Goal: Task Accomplishment & Management: Complete application form

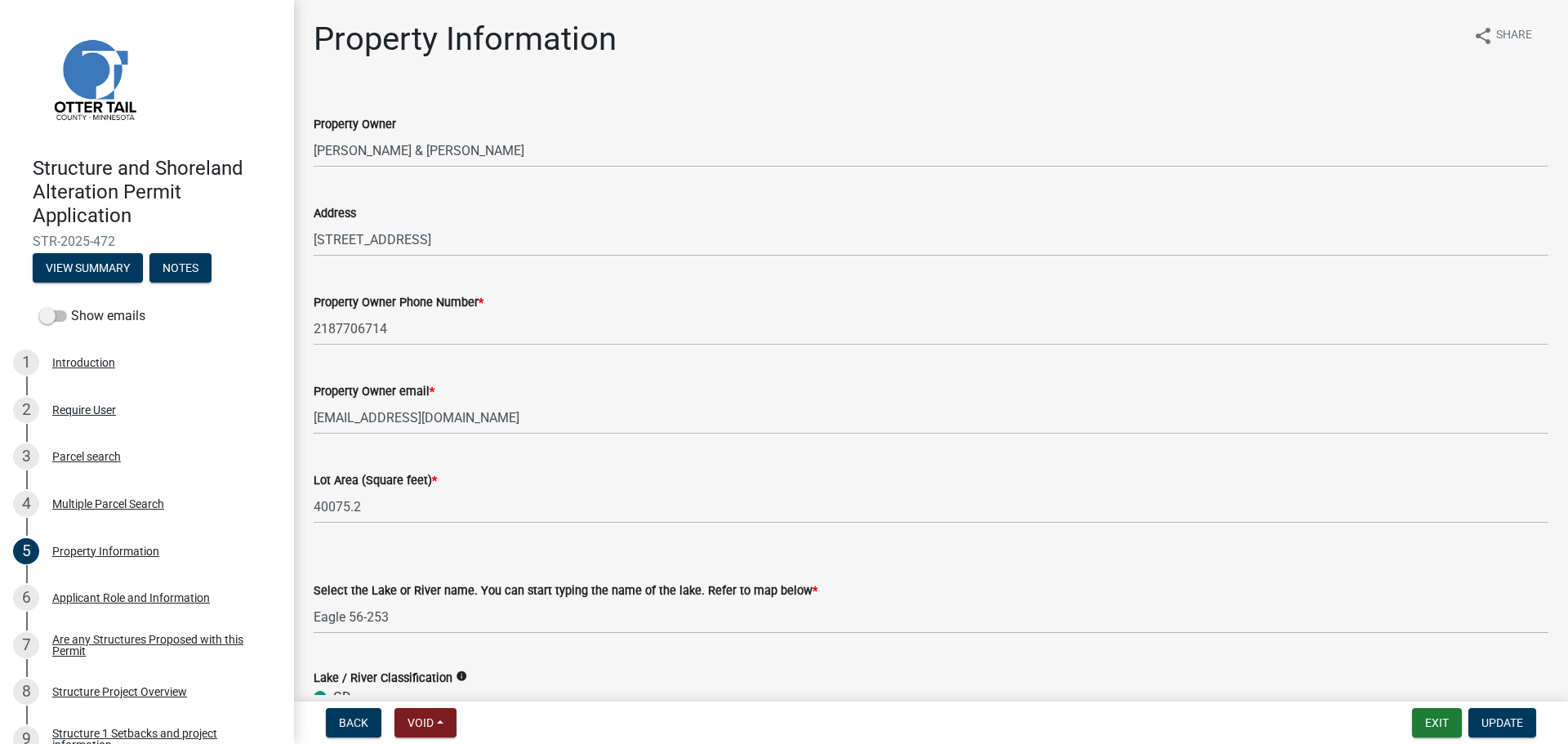
select select "2d6f3b2e-28b0-4a7e-9ef9-e971b7bc4137"
select select "9233bc03-43b7-4bc3-a622-0f4482adc204"
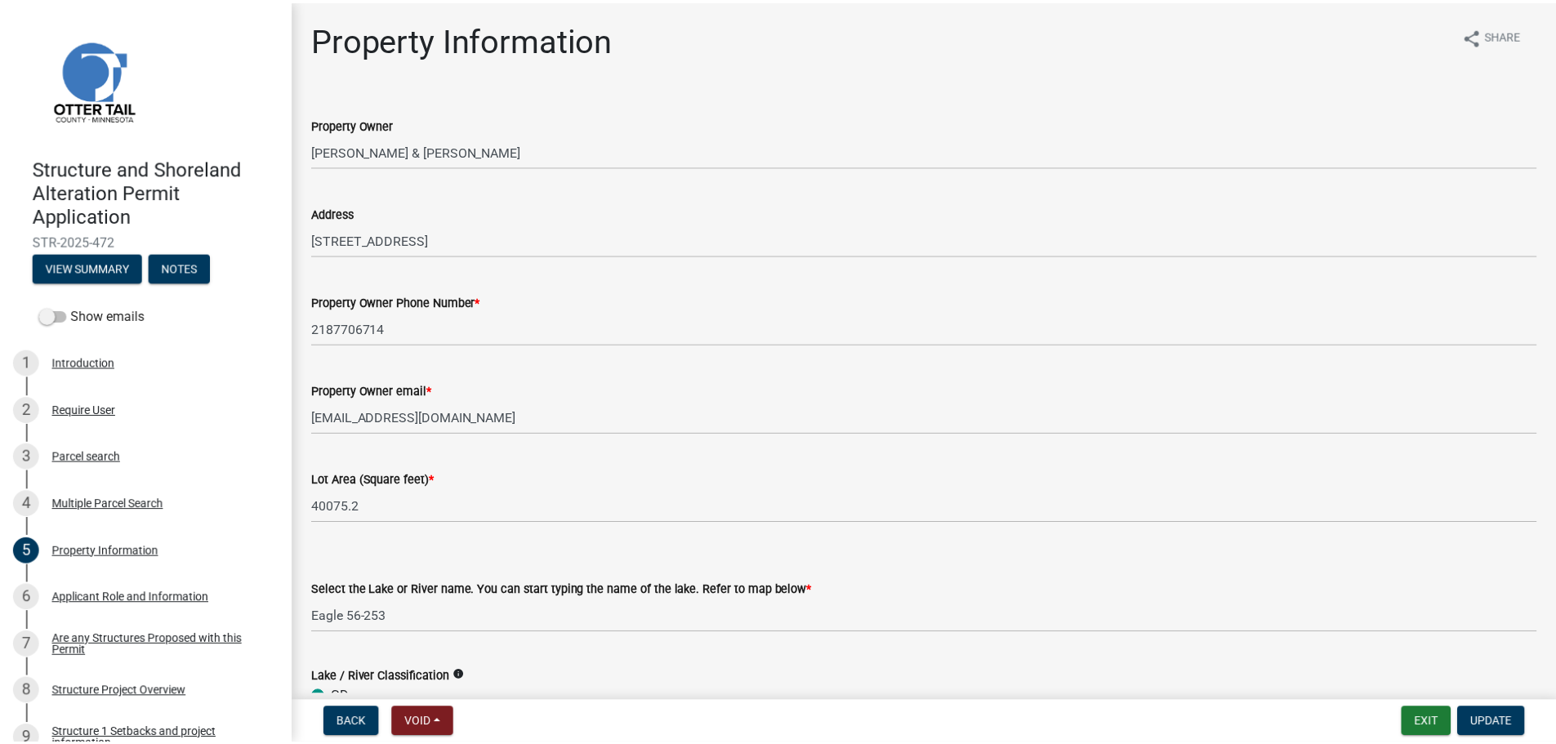
scroll to position [163, 0]
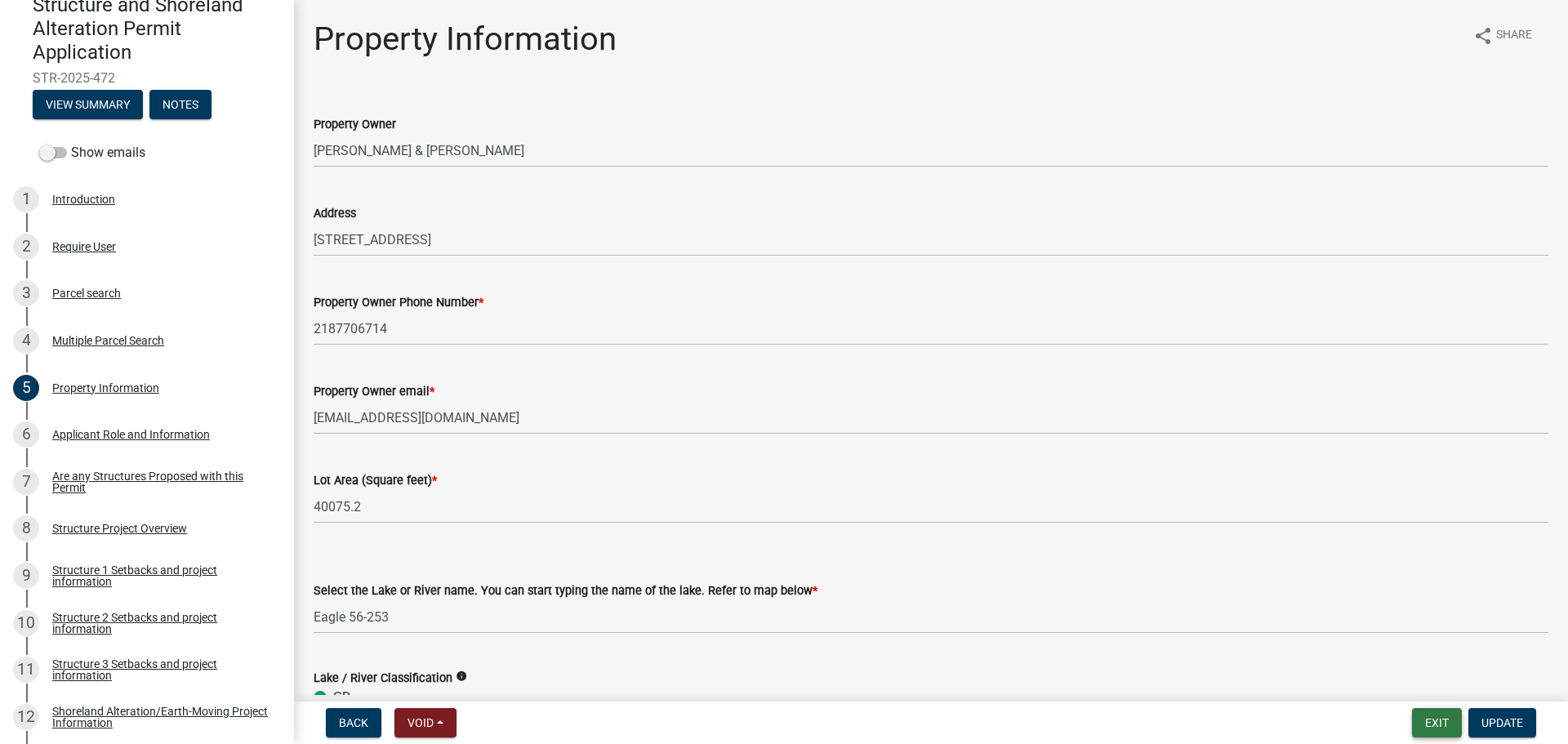
click at [1433, 723] on button "Exit" at bounding box center [1437, 722] width 50 height 29
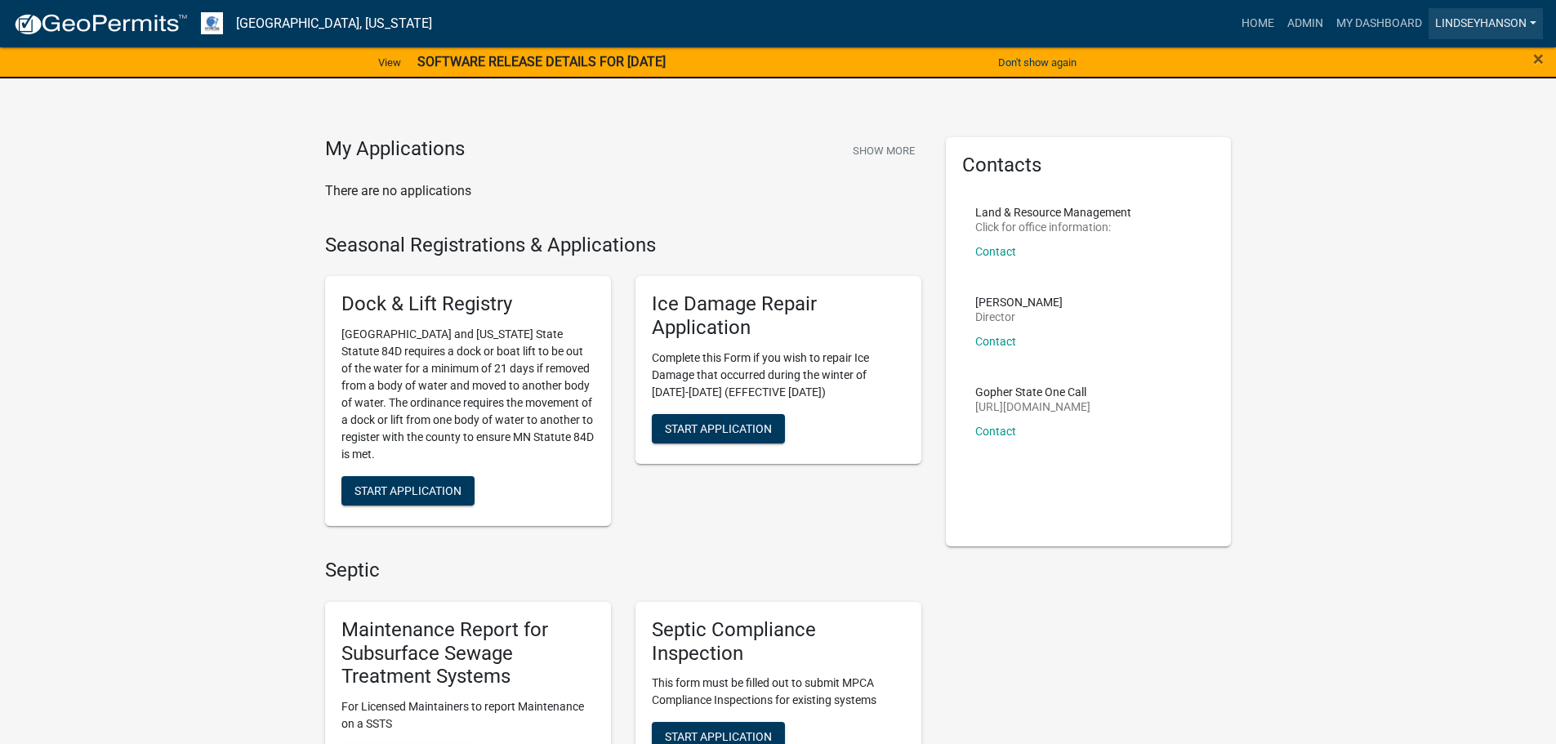
click at [1498, 14] on link "Lindseyhanson" at bounding box center [1485, 23] width 114 height 31
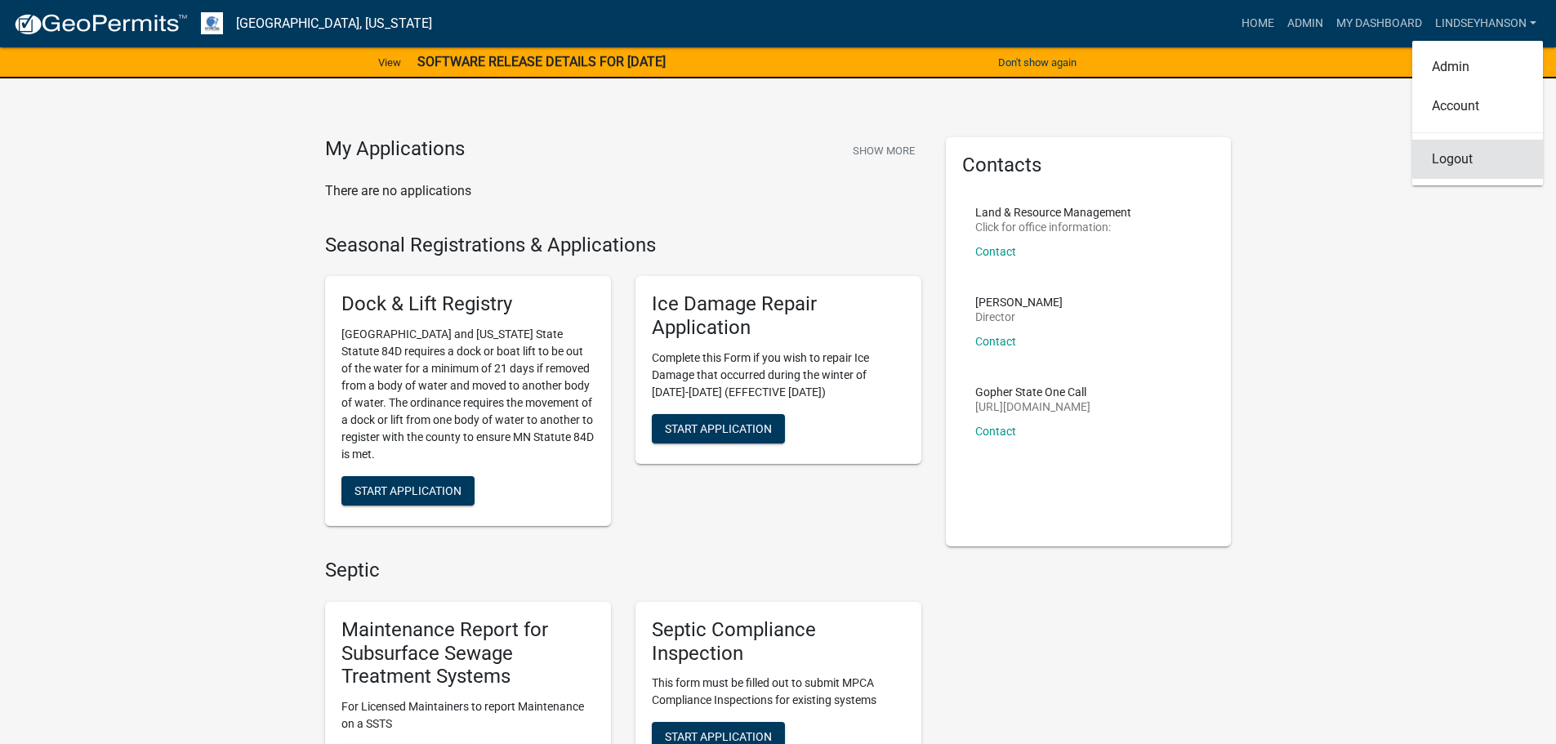
click at [1440, 149] on link "Logout" at bounding box center [1477, 159] width 131 height 39
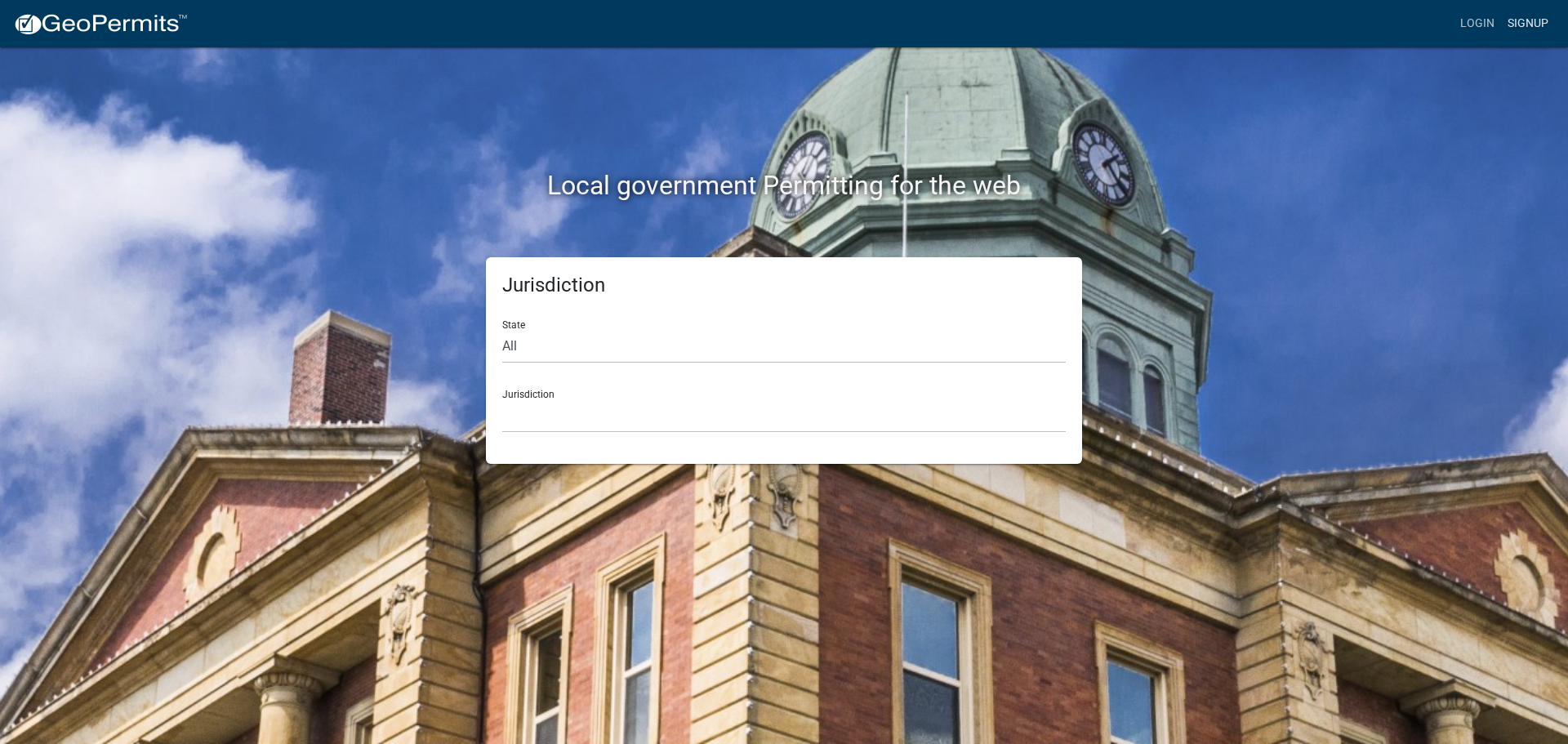
click at [1541, 22] on link "Signup" at bounding box center [1528, 23] width 54 height 31
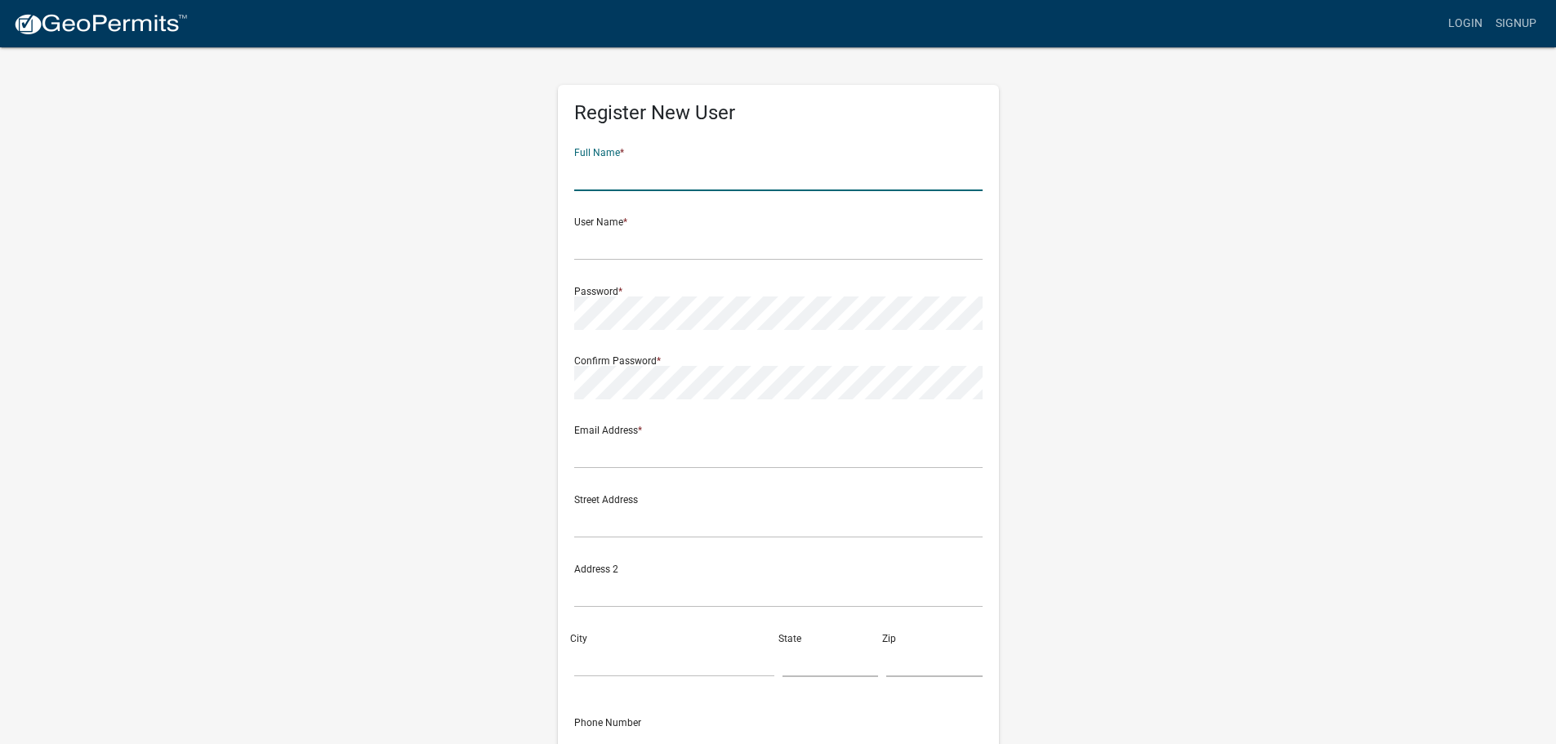
click at [733, 176] on input "text" at bounding box center [778, 174] width 408 height 33
type input "[PERSON_NAME]"
type input "JVeil"
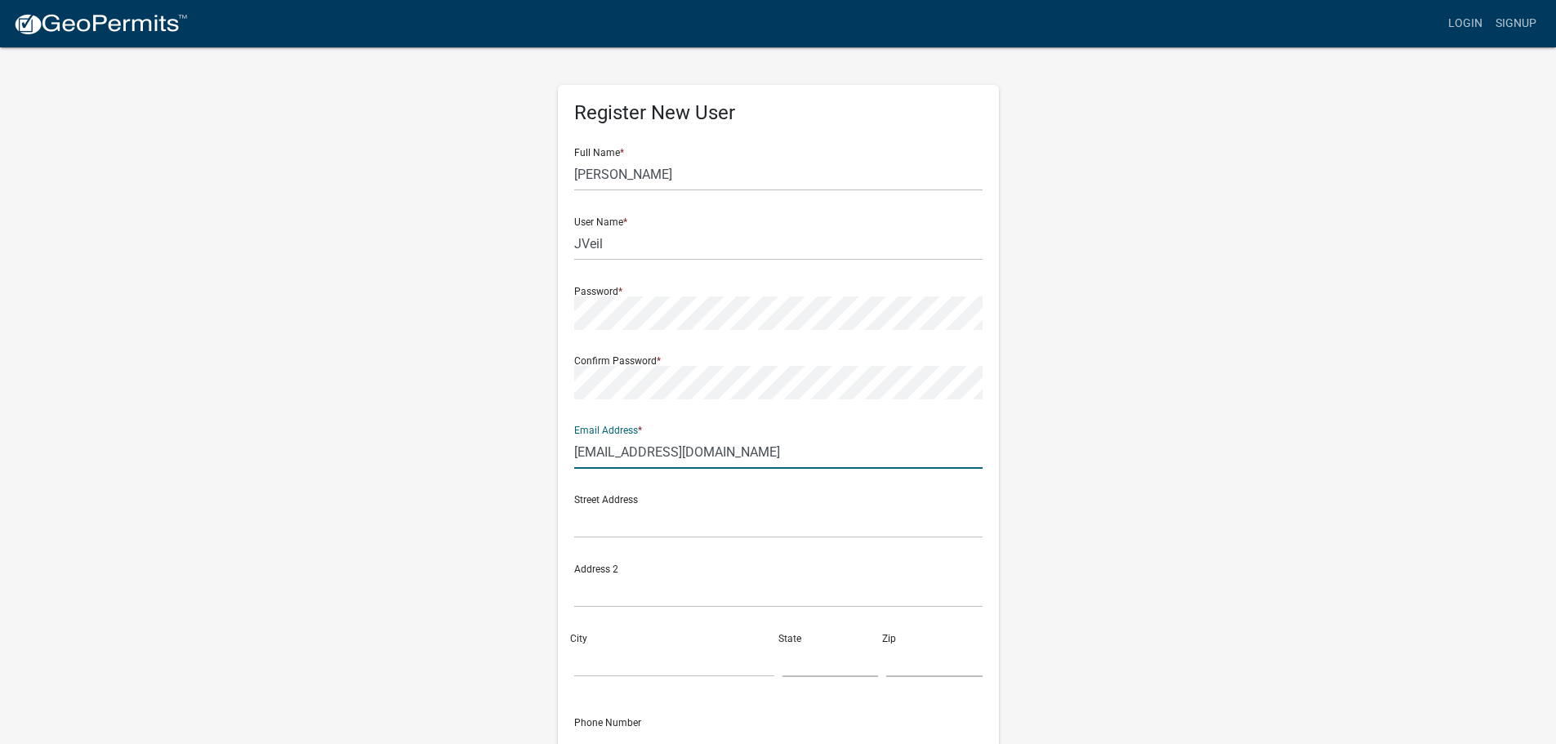
type input "[EMAIL_ADDRESS][DOMAIN_NAME]"
type input "41610 Channel Rd"
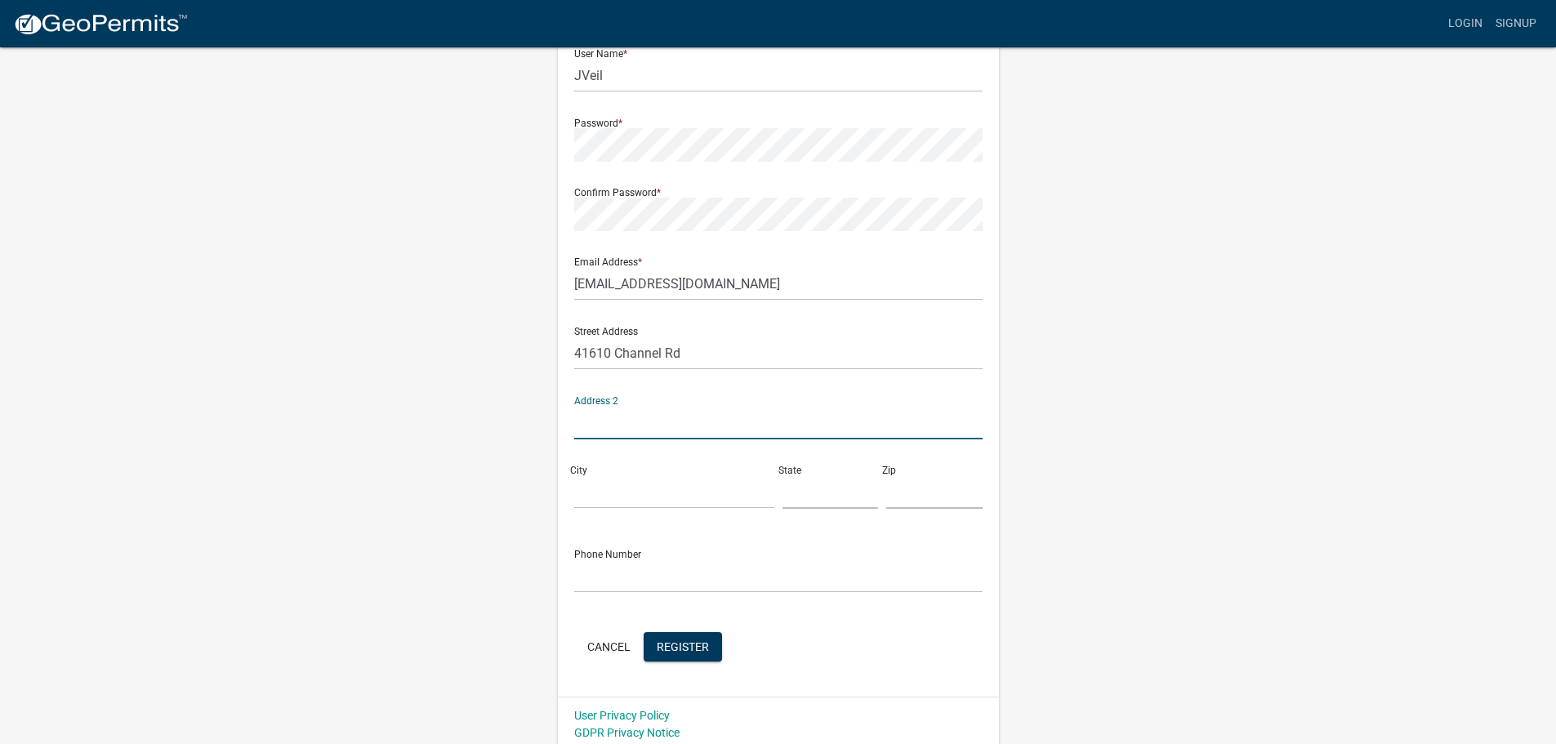
scroll to position [176, 0]
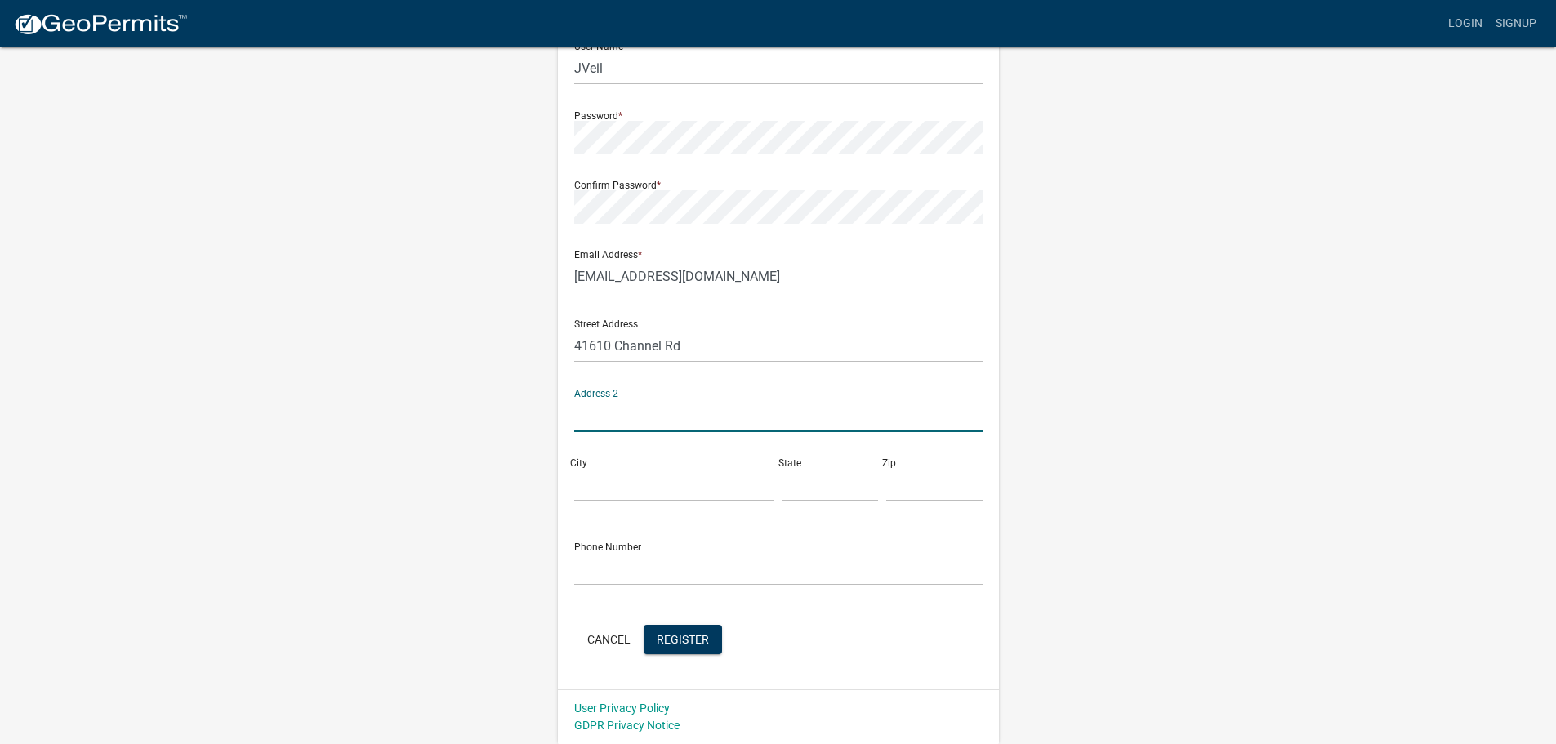
click at [639, 451] on div "City" at bounding box center [674, 473] width 208 height 56
click at [632, 469] on input "City" at bounding box center [674, 484] width 200 height 33
type input "Ottertail"
click at [811, 478] on input "text" at bounding box center [830, 484] width 96 height 33
type input "MN"
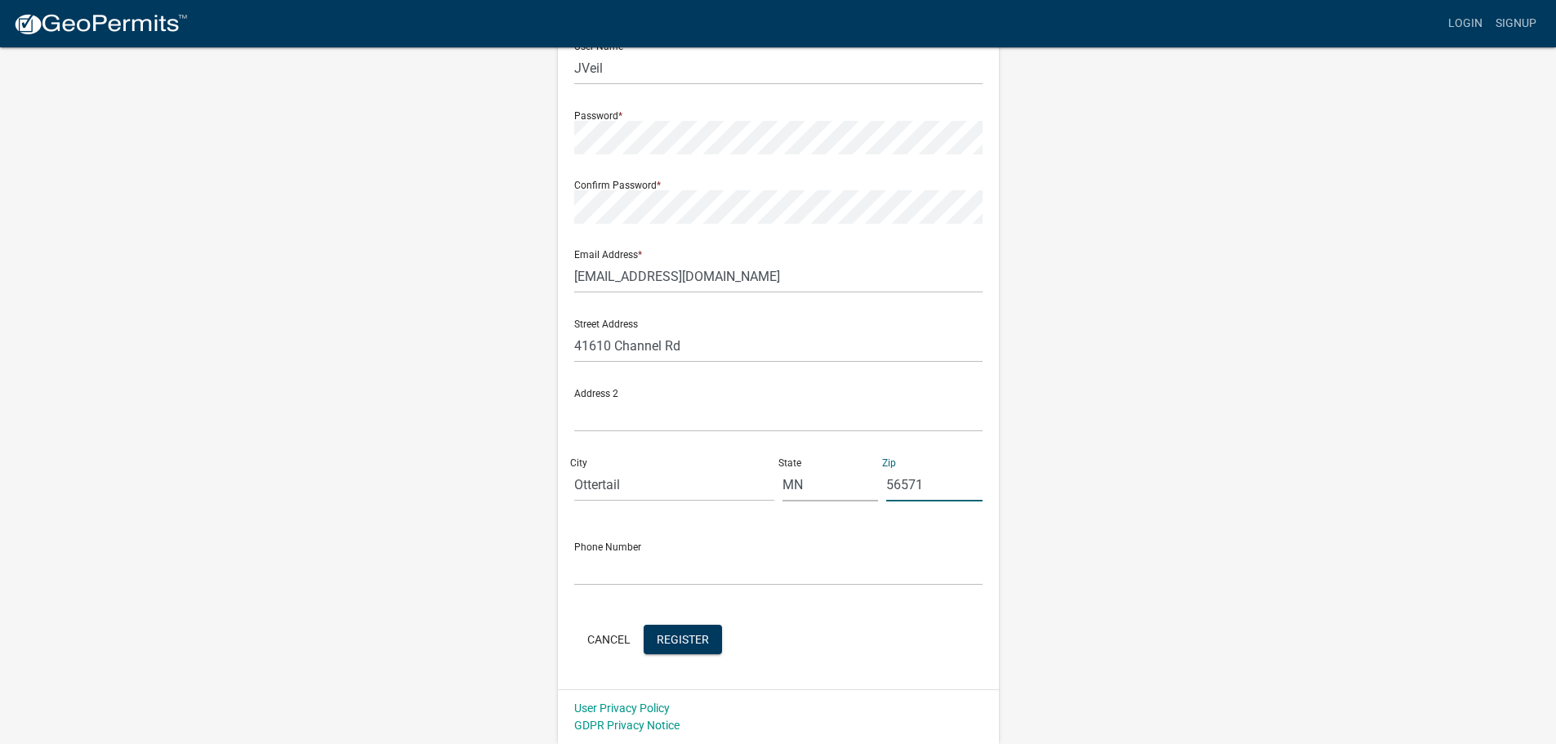
type input "56571"
click at [711, 552] on input "text" at bounding box center [778, 568] width 408 height 33
type input "7012206942"
click at [666, 641] on span "Register" at bounding box center [683, 638] width 52 height 13
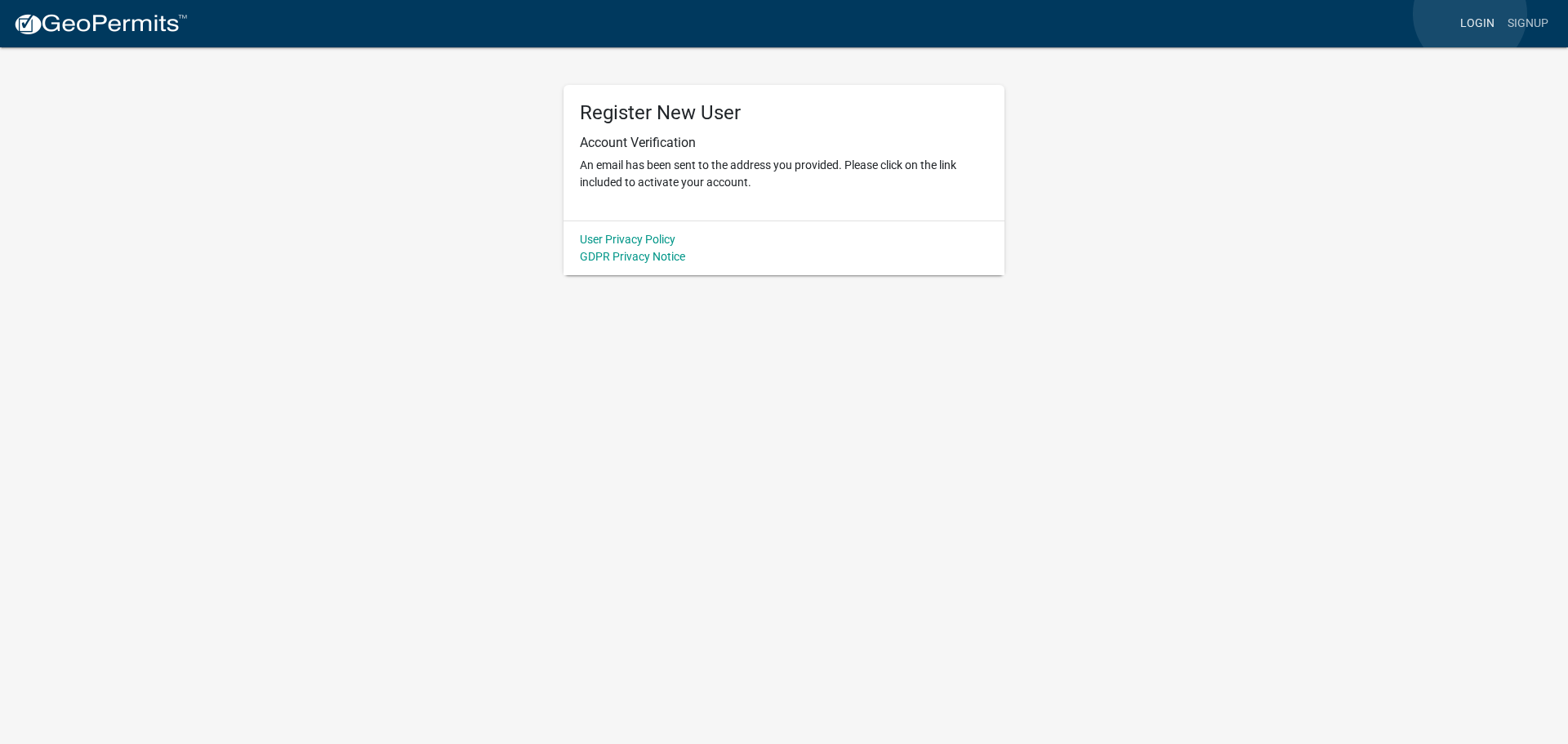
click at [1470, 14] on link "Login" at bounding box center [1477, 23] width 47 height 31
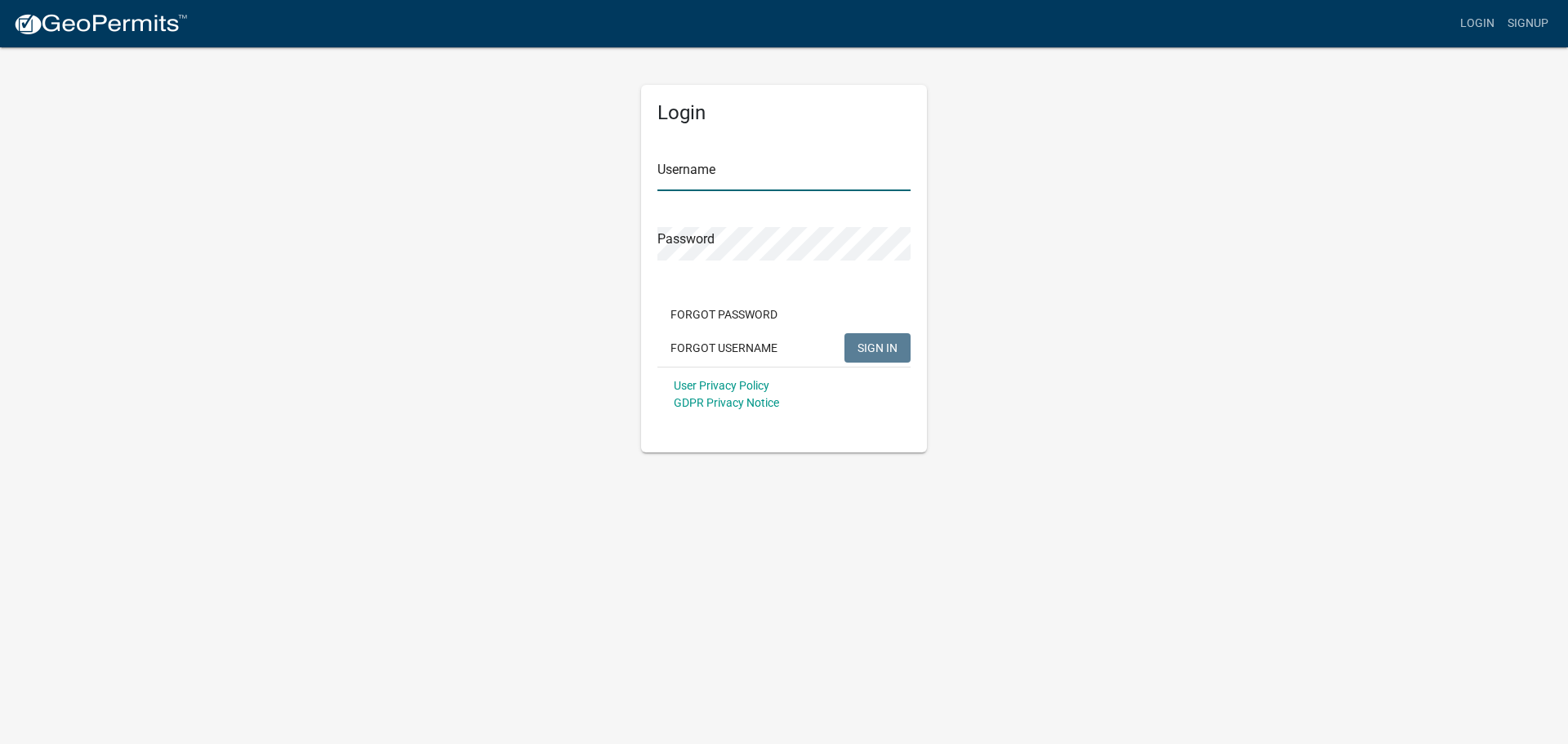
type input "Lindseyhanson"
click at [898, 347] on button "SIGN IN" at bounding box center [877, 347] width 66 height 29
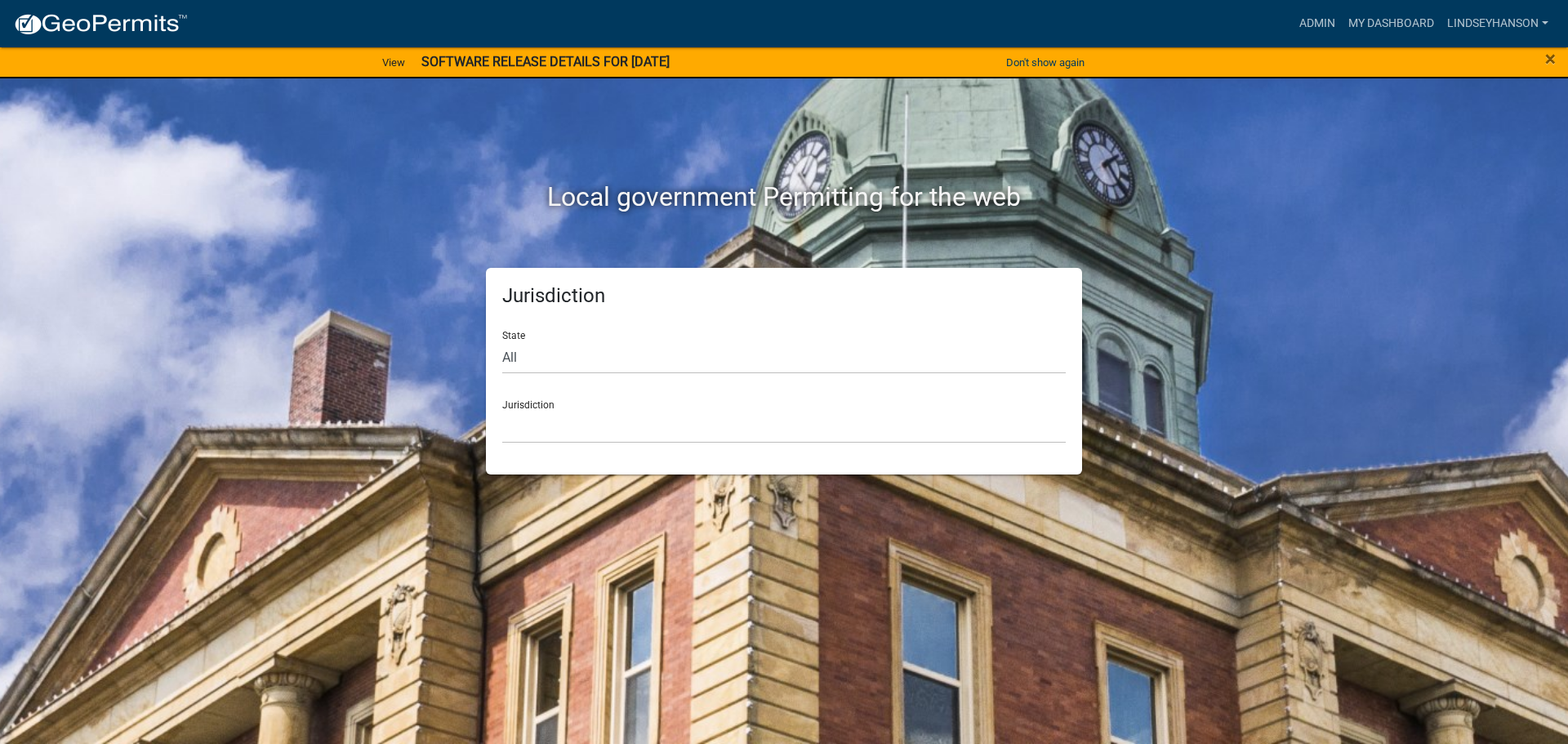
drag, startPoint x: 566, startPoint y: 379, endPoint x: 574, endPoint y: 348, distance: 32.1
click at [568, 369] on form "State All [US_STATE] [US_STATE] [US_STATE] [US_STATE] [US_STATE] [US_STATE] [US…" at bounding box center [784, 381] width 564 height 126
click at [574, 348] on select "All [US_STATE] [US_STATE] [US_STATE] [US_STATE] [US_STATE] [US_STATE] [US_STATE…" at bounding box center [784, 357] width 564 height 33
select select "[US_STATE]"
click at [502, 341] on select "All [US_STATE] [US_STATE] [US_STATE] [US_STATE] [US_STATE] [US_STATE] [US_STATE…" at bounding box center [784, 357] width 564 height 33
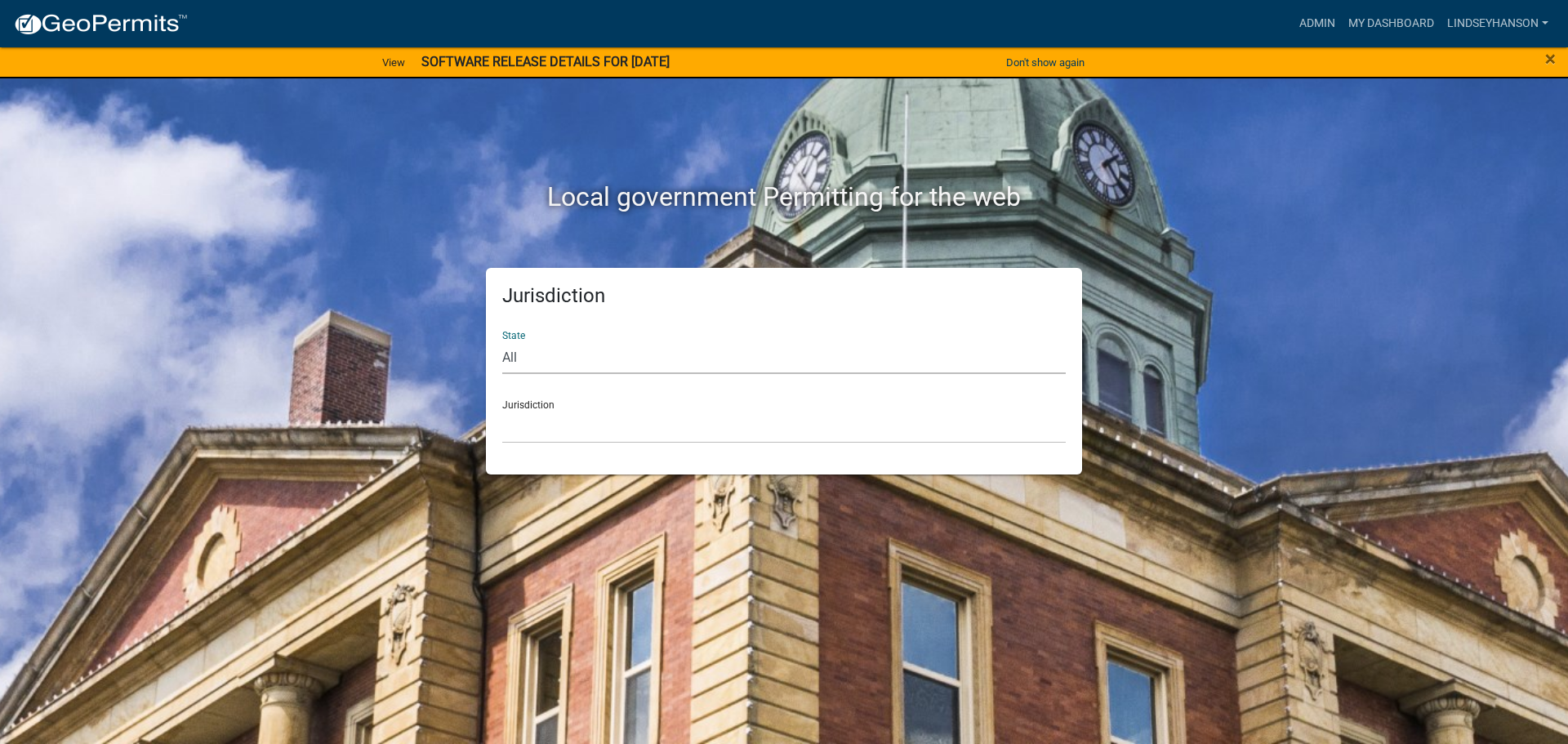
click at [567, 457] on div "Jurisdiction State All [US_STATE] [US_STATE] [US_STATE] [US_STATE] [US_STATE] […" at bounding box center [784, 371] width 596 height 207
click at [572, 433] on select "[GEOGRAPHIC_DATA], [US_STATE] [GEOGRAPHIC_DATA], [US_STATE] [GEOGRAPHIC_DATA], …" at bounding box center [784, 426] width 564 height 33
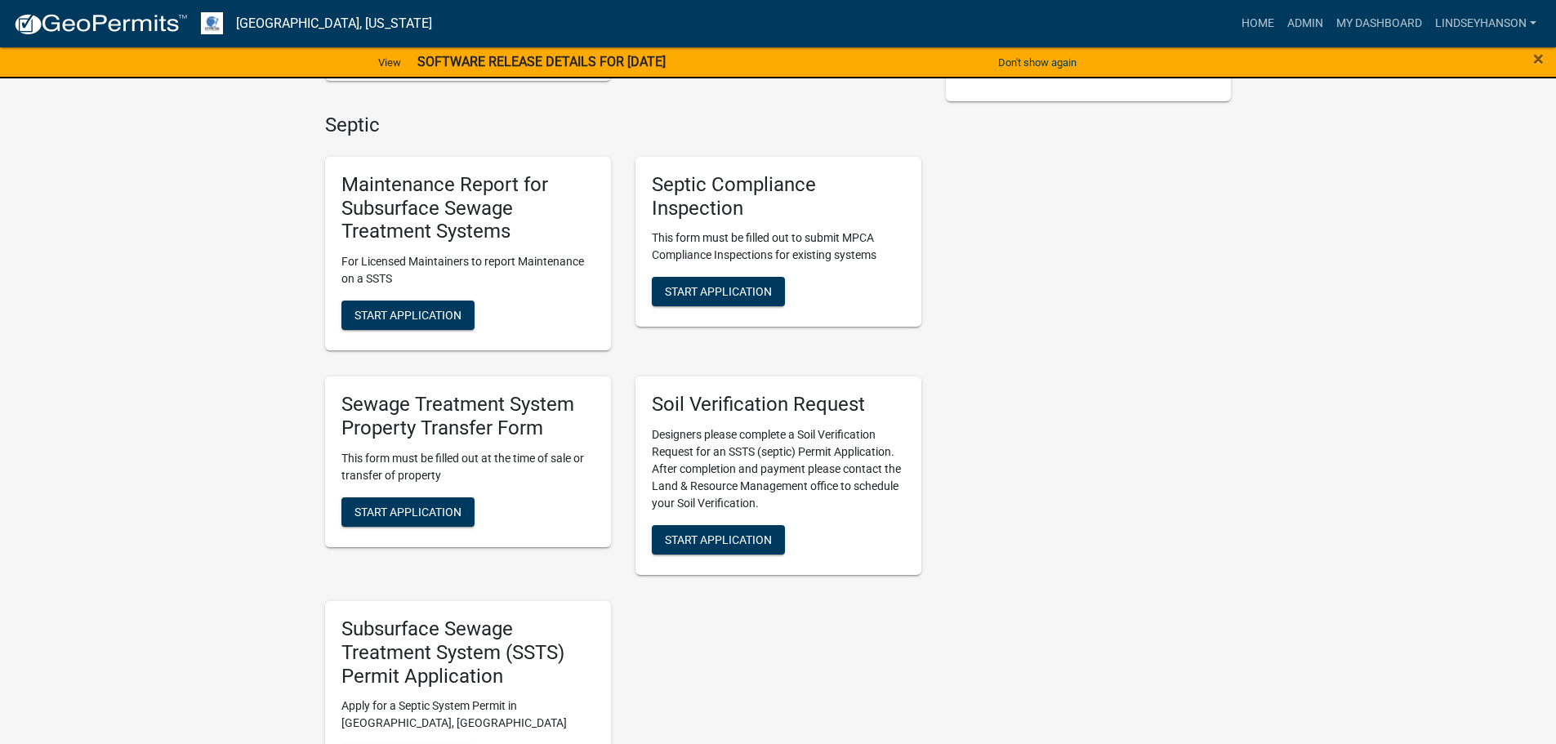
scroll to position [408, 0]
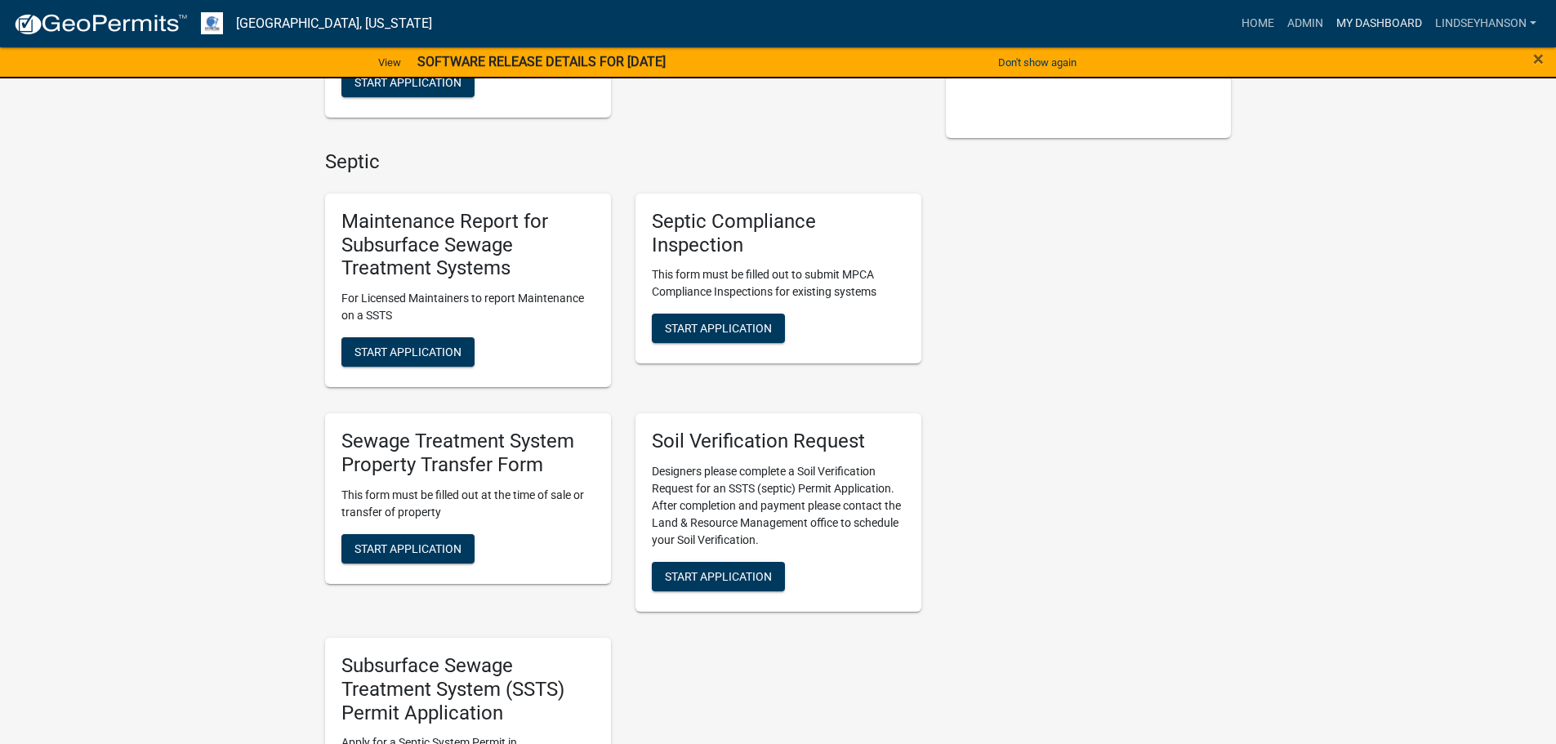
click at [1368, 18] on link "My Dashboard" at bounding box center [1379, 23] width 99 height 31
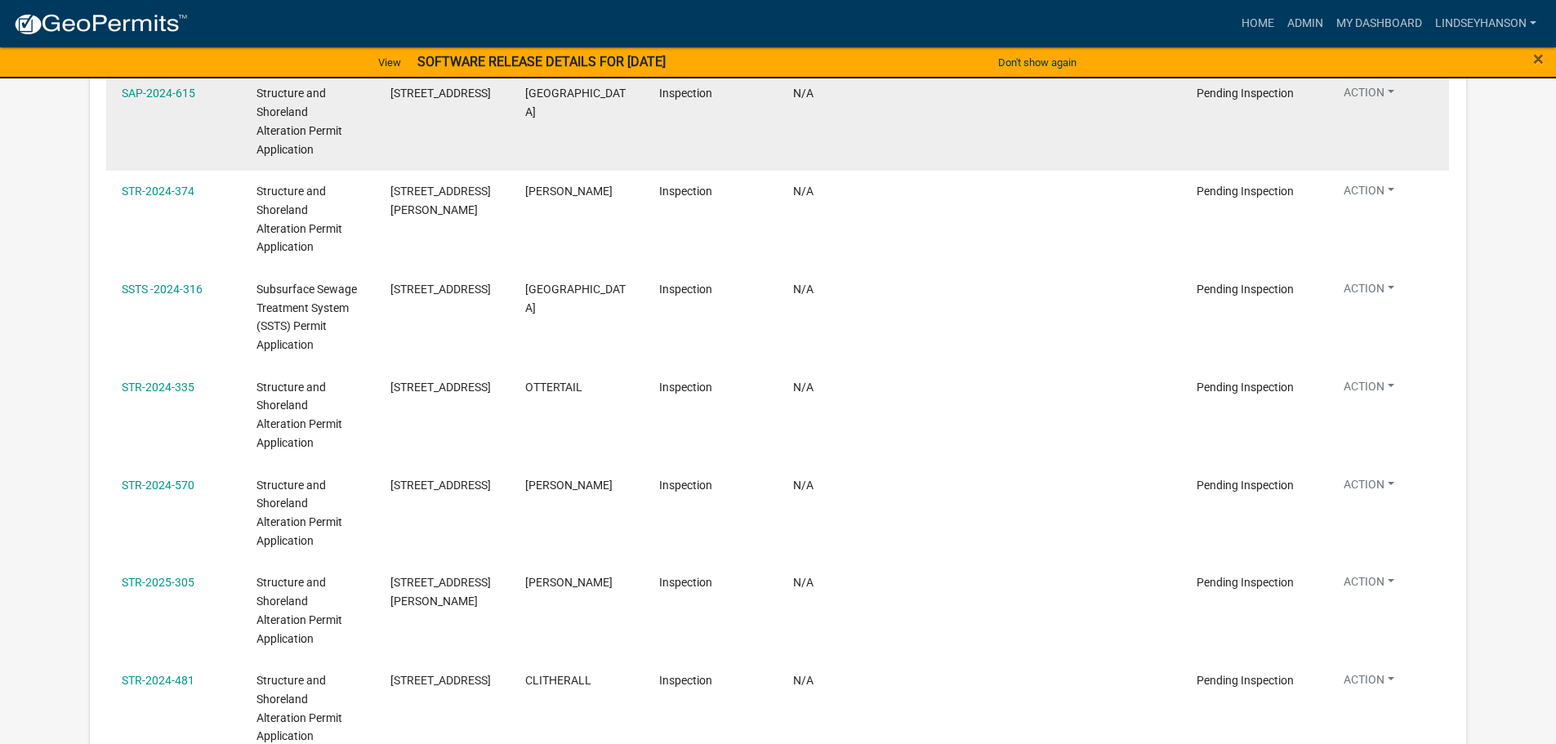
scroll to position [736, 0]
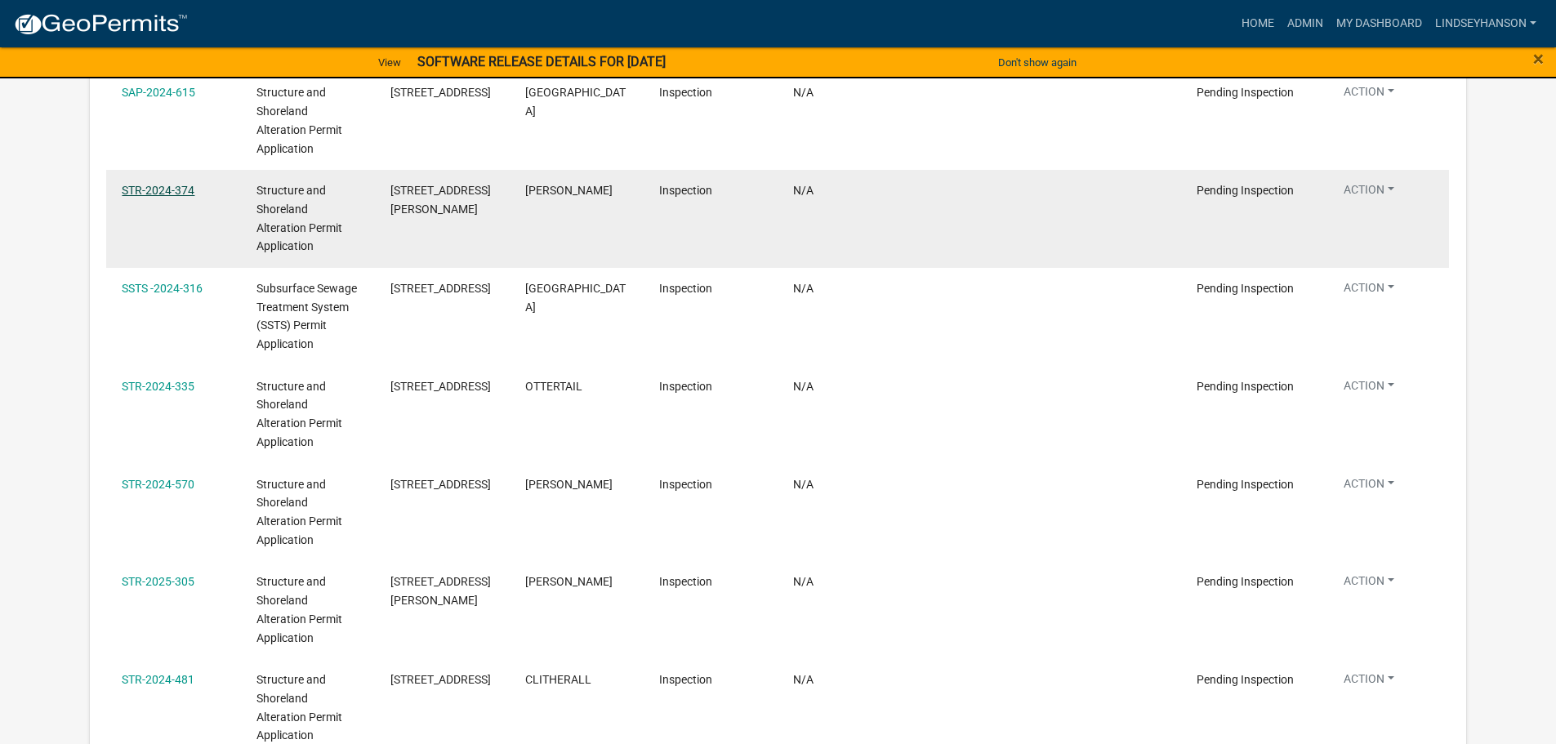
click at [151, 184] on link "STR-2024-374" at bounding box center [158, 190] width 73 height 13
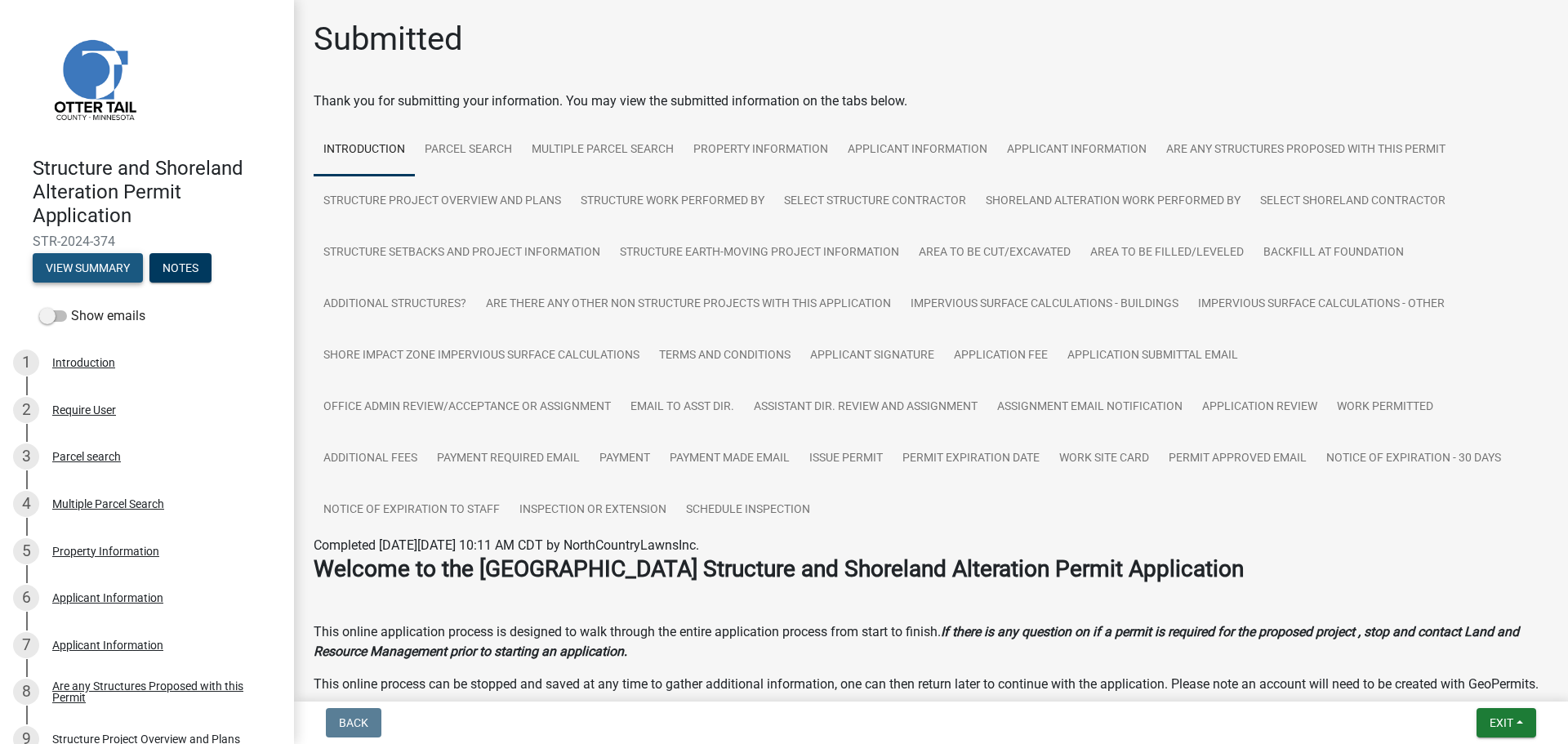
click at [90, 271] on button "View Summary" at bounding box center [88, 267] width 110 height 29
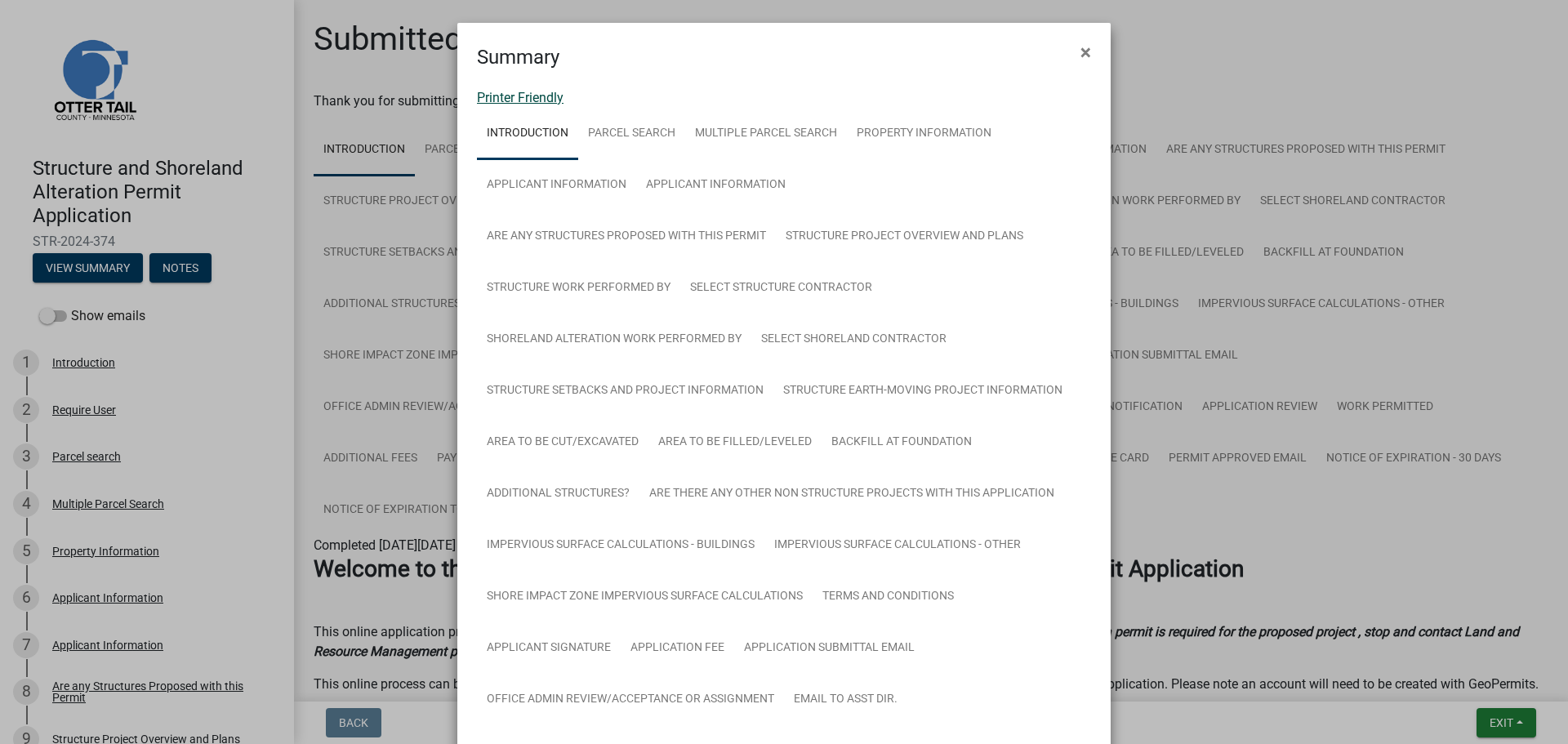
click at [546, 98] on link "Printer Friendly" at bounding box center [520, 98] width 87 height 16
click at [1080, 49] on span "×" at bounding box center [1085, 52] width 11 height 23
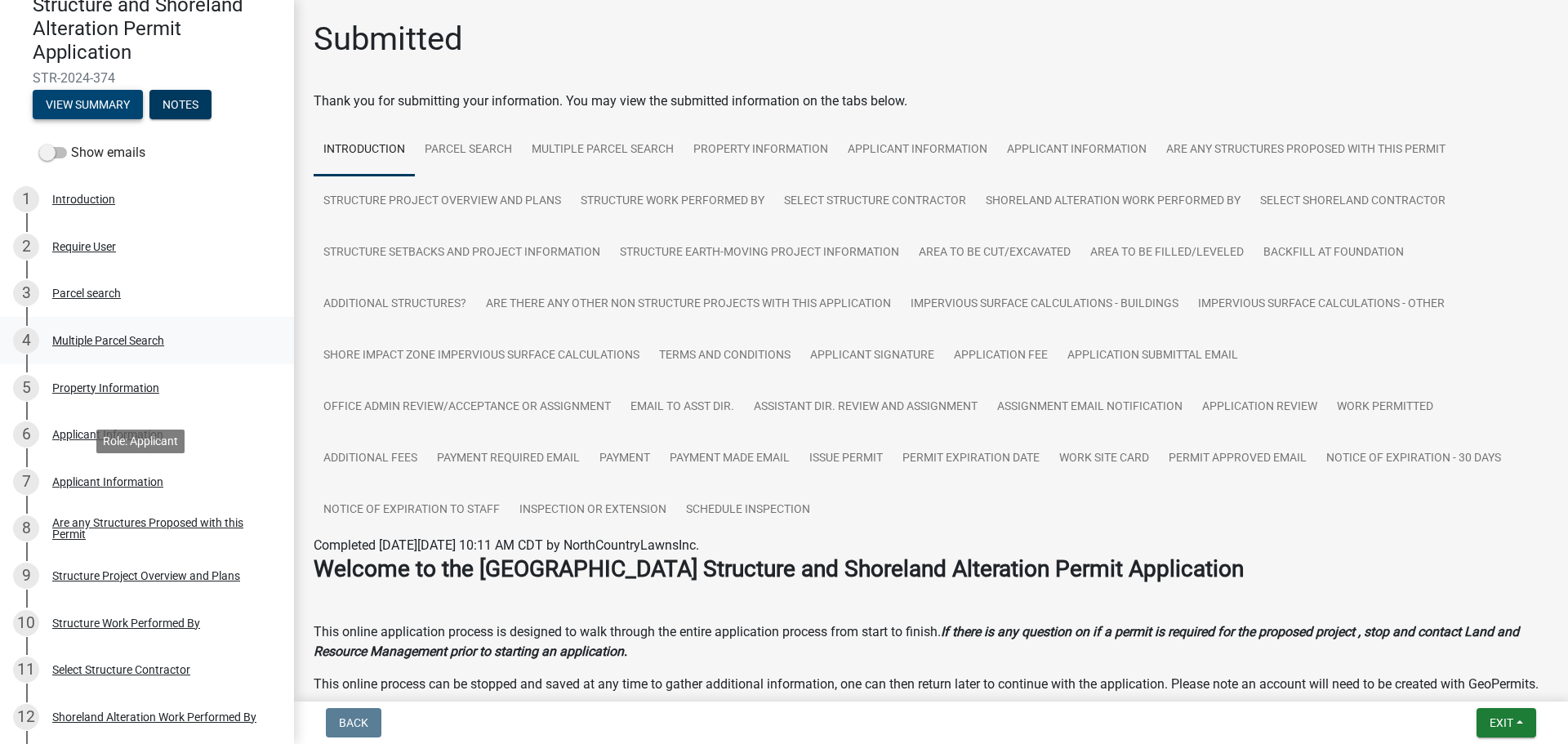
scroll to position [82, 0]
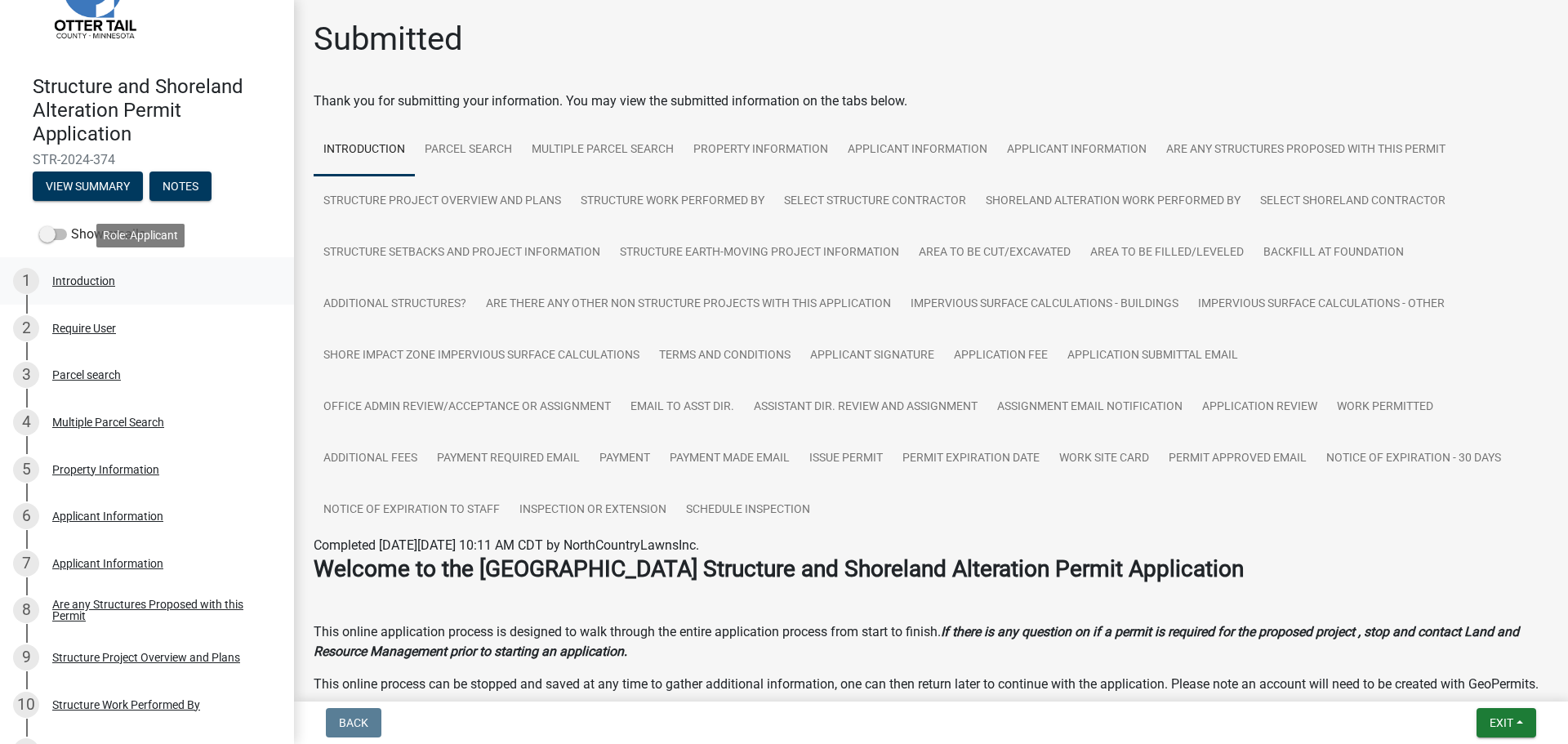
click at [136, 280] on div "1 Introduction" at bounding box center [140, 281] width 255 height 26
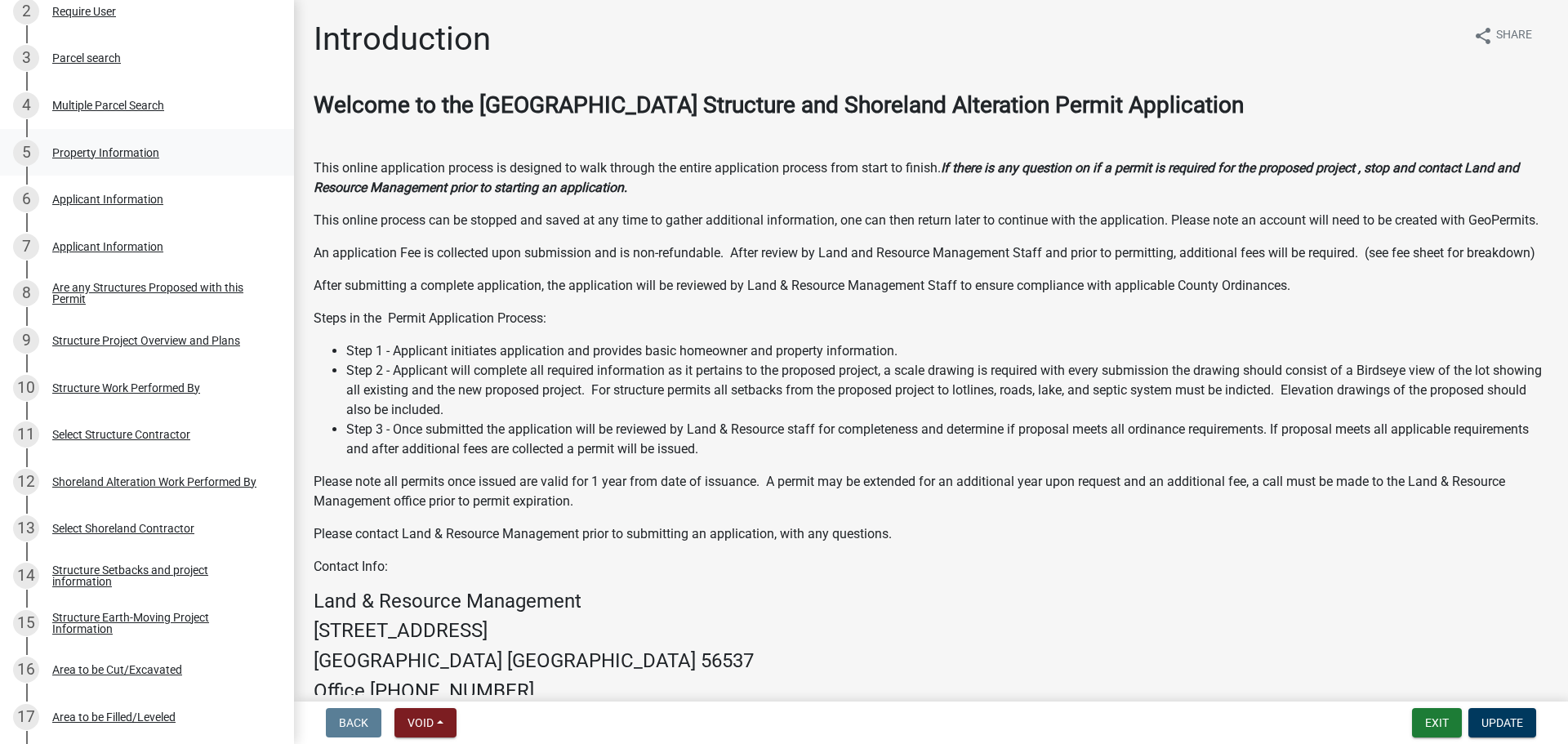
scroll to position [163, 0]
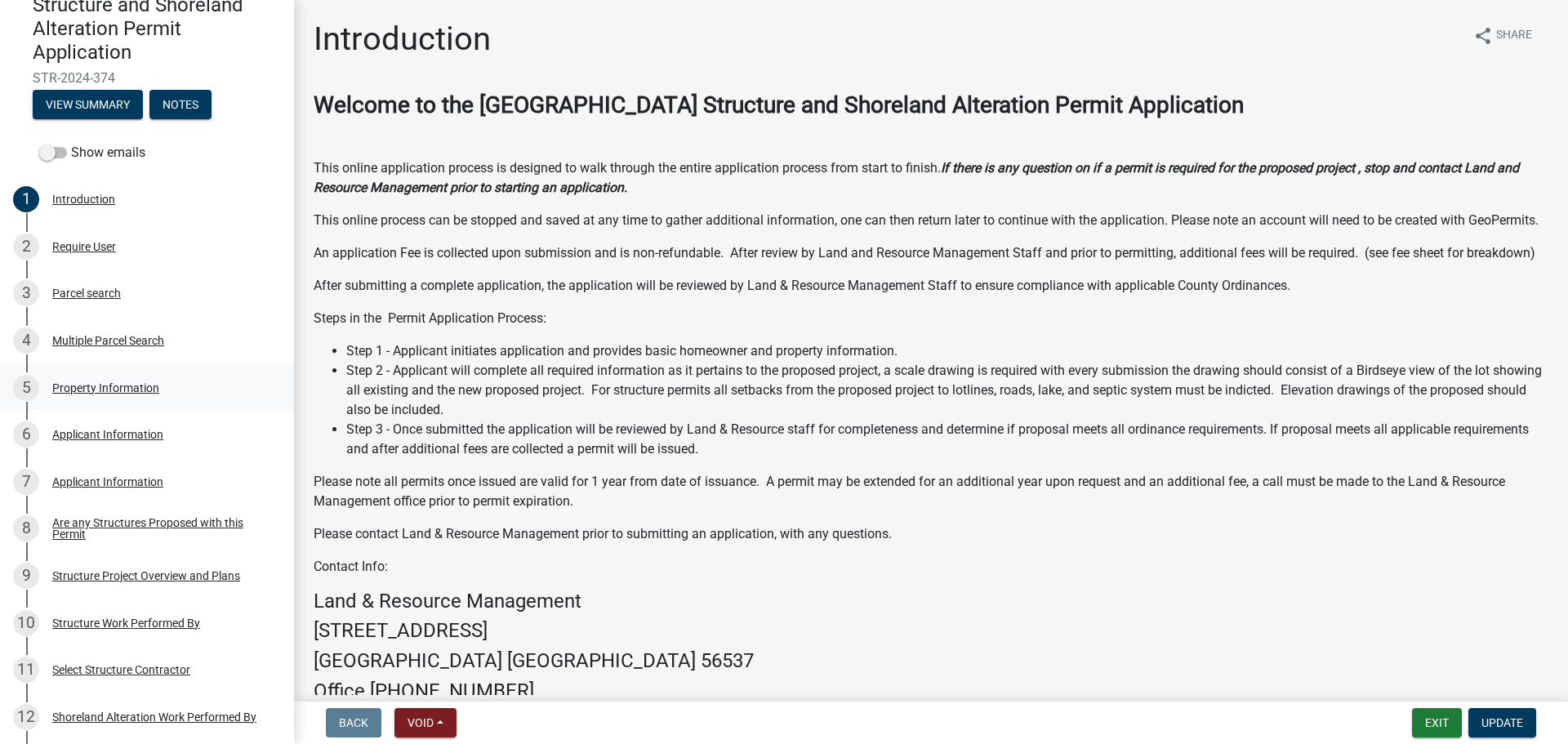
click at [126, 395] on div "5 Property Information" at bounding box center [140, 388] width 255 height 26
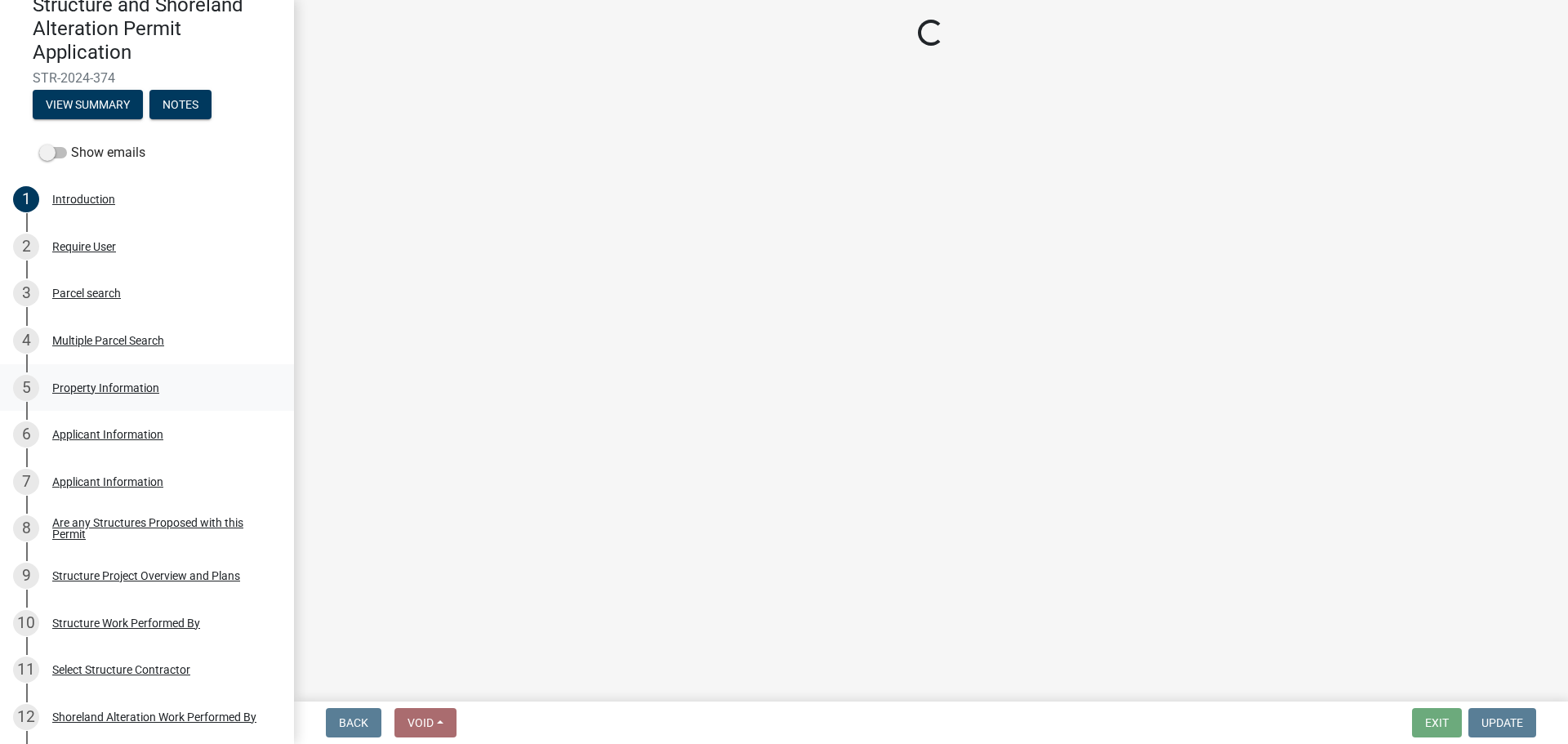
select select "47202fd6-4ff0-4406-a616-106e76a01e0c"
select select "536c2d30-81d9-41b4-a753-c6560d717c74"
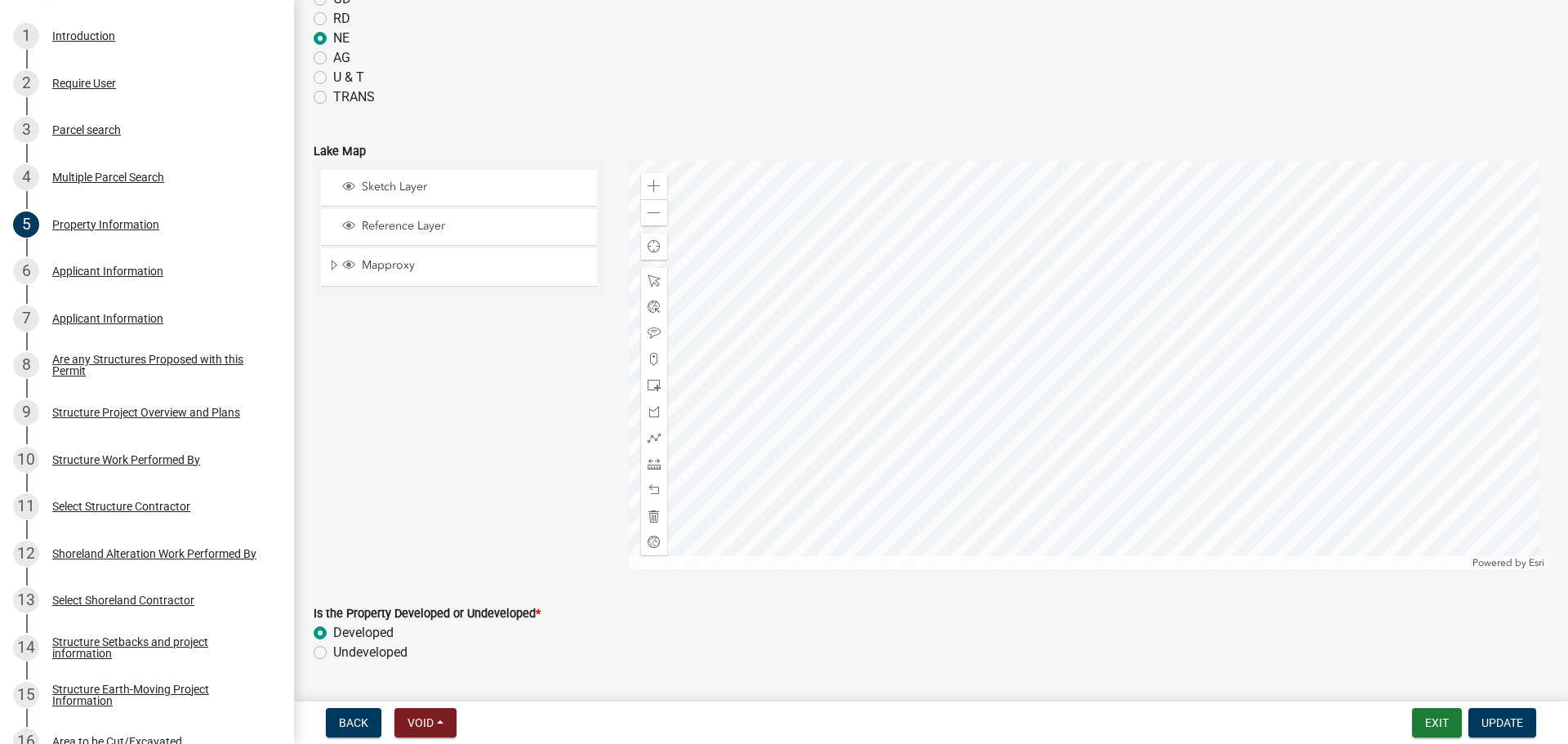
scroll to position [898, 0]
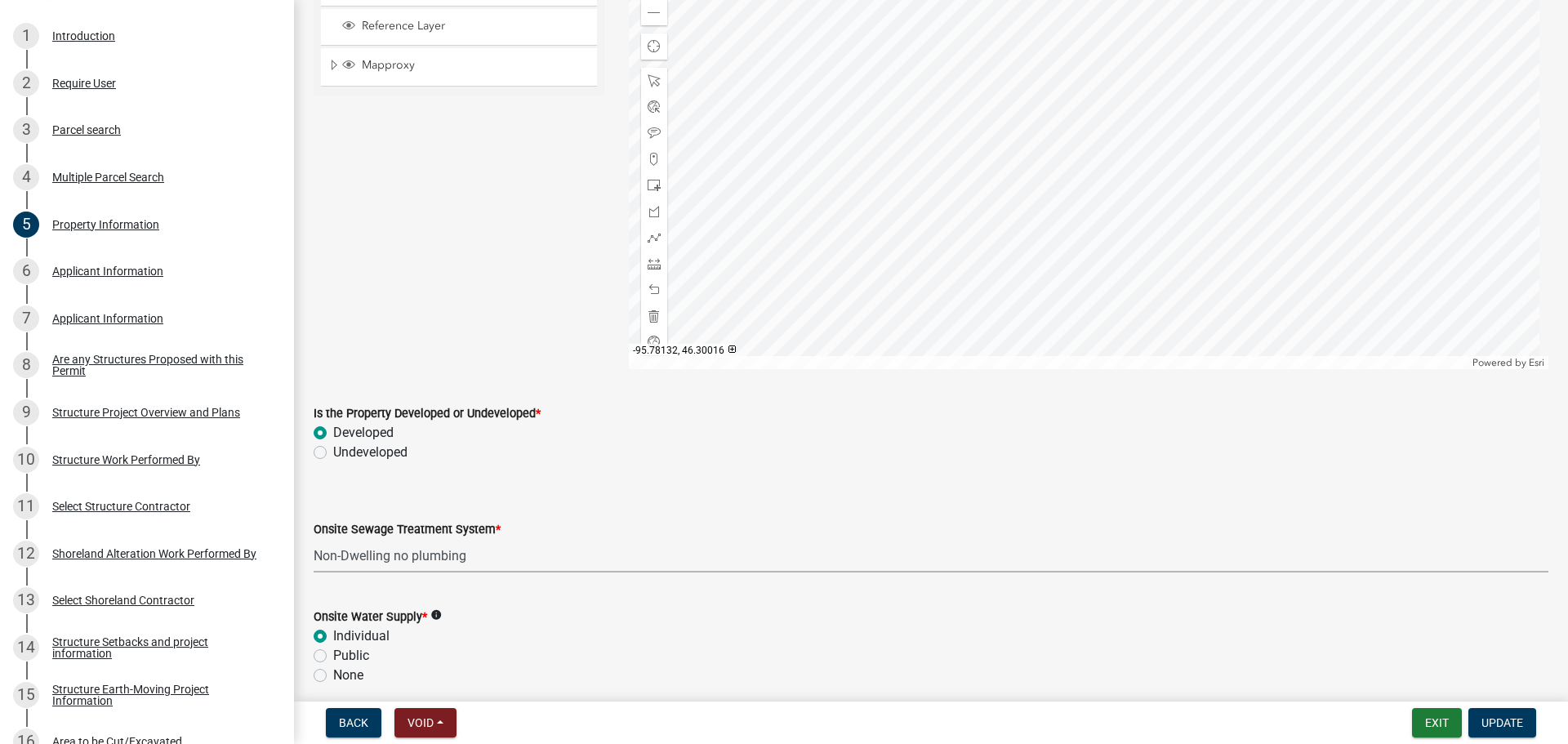
click at [455, 545] on select "Select Item... L&R Certificate of Compliance within 5yrs Compliance Inspection …" at bounding box center [931, 555] width 1235 height 33
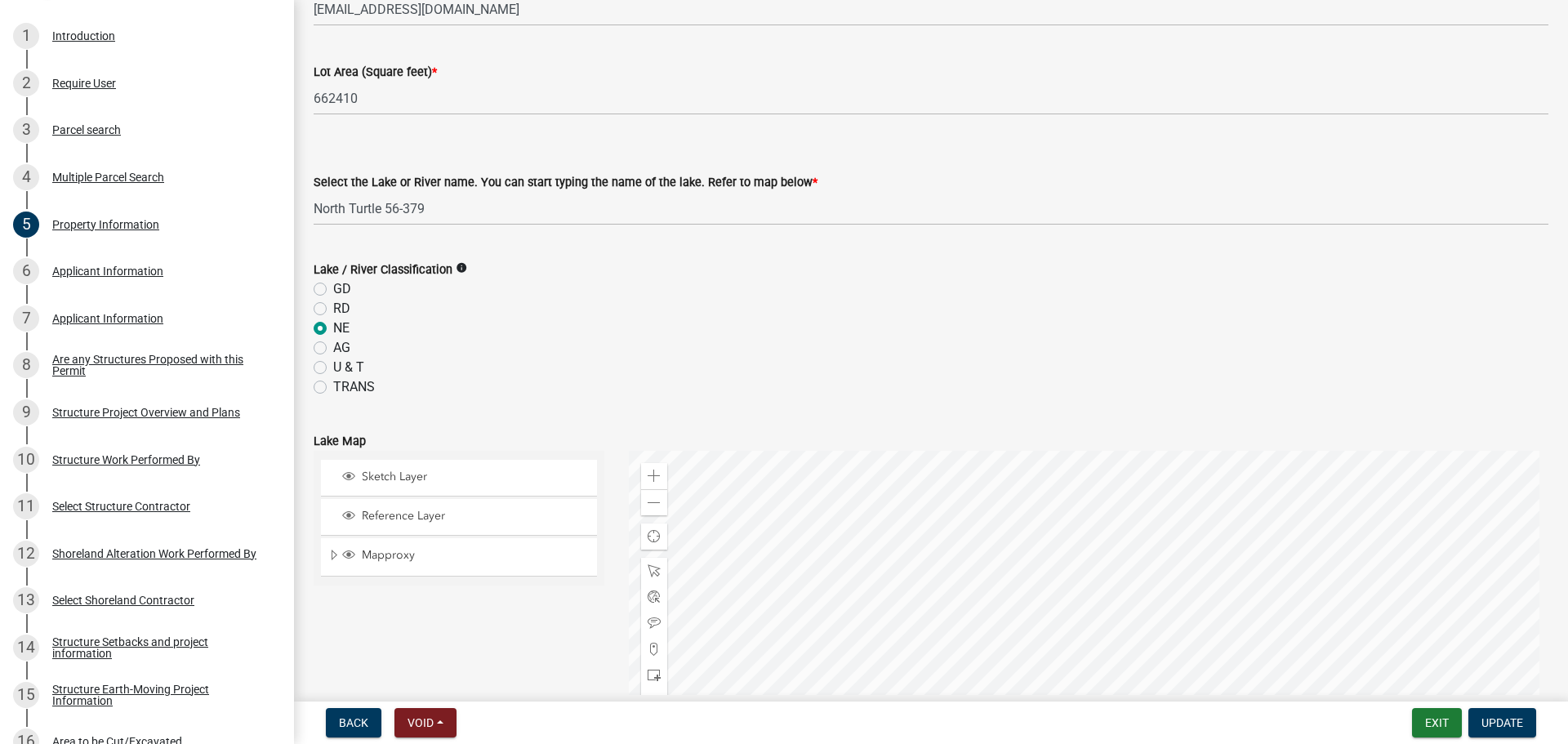
scroll to position [163, 0]
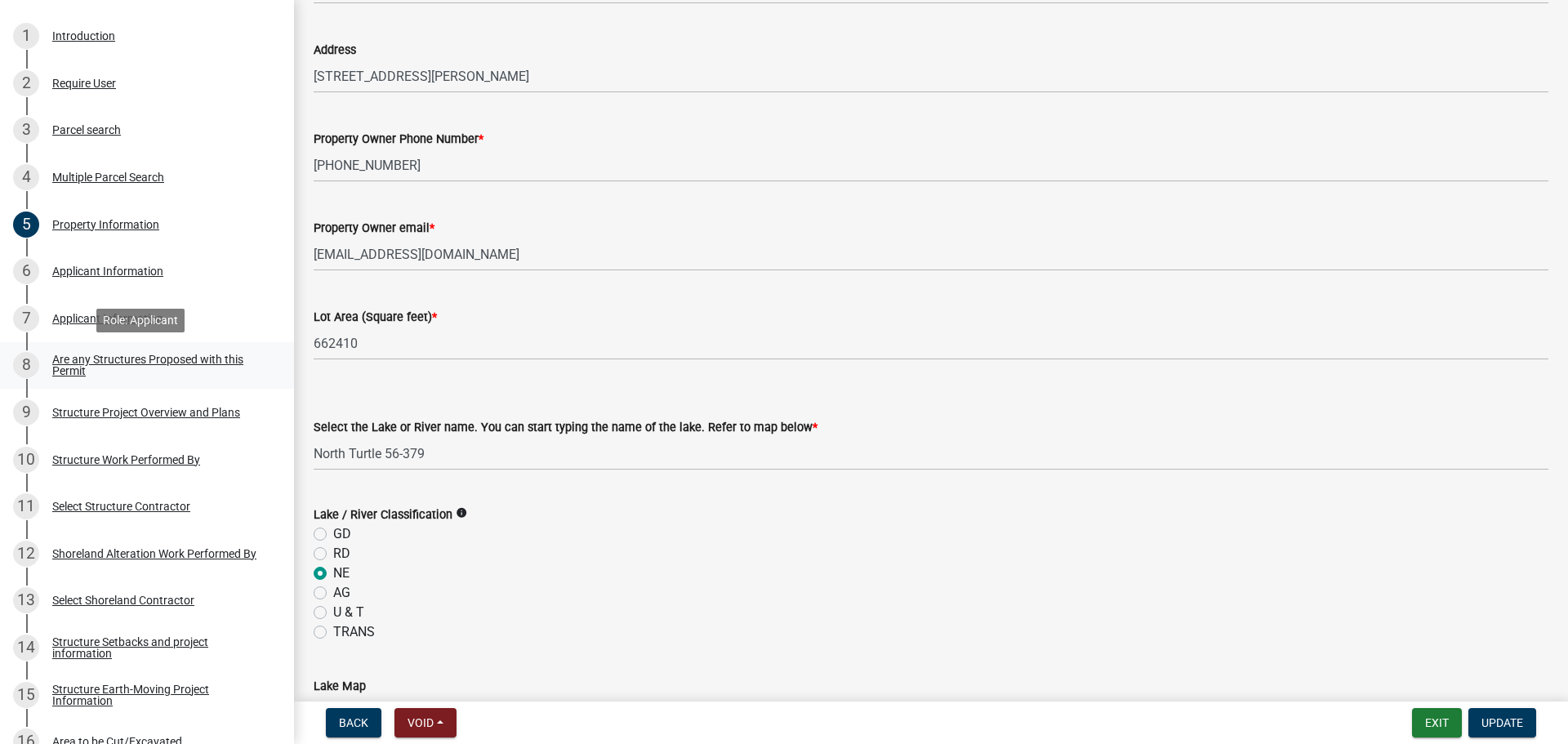
click at [186, 359] on div "Are any Structures Proposed with this Permit" at bounding box center [160, 365] width 216 height 23
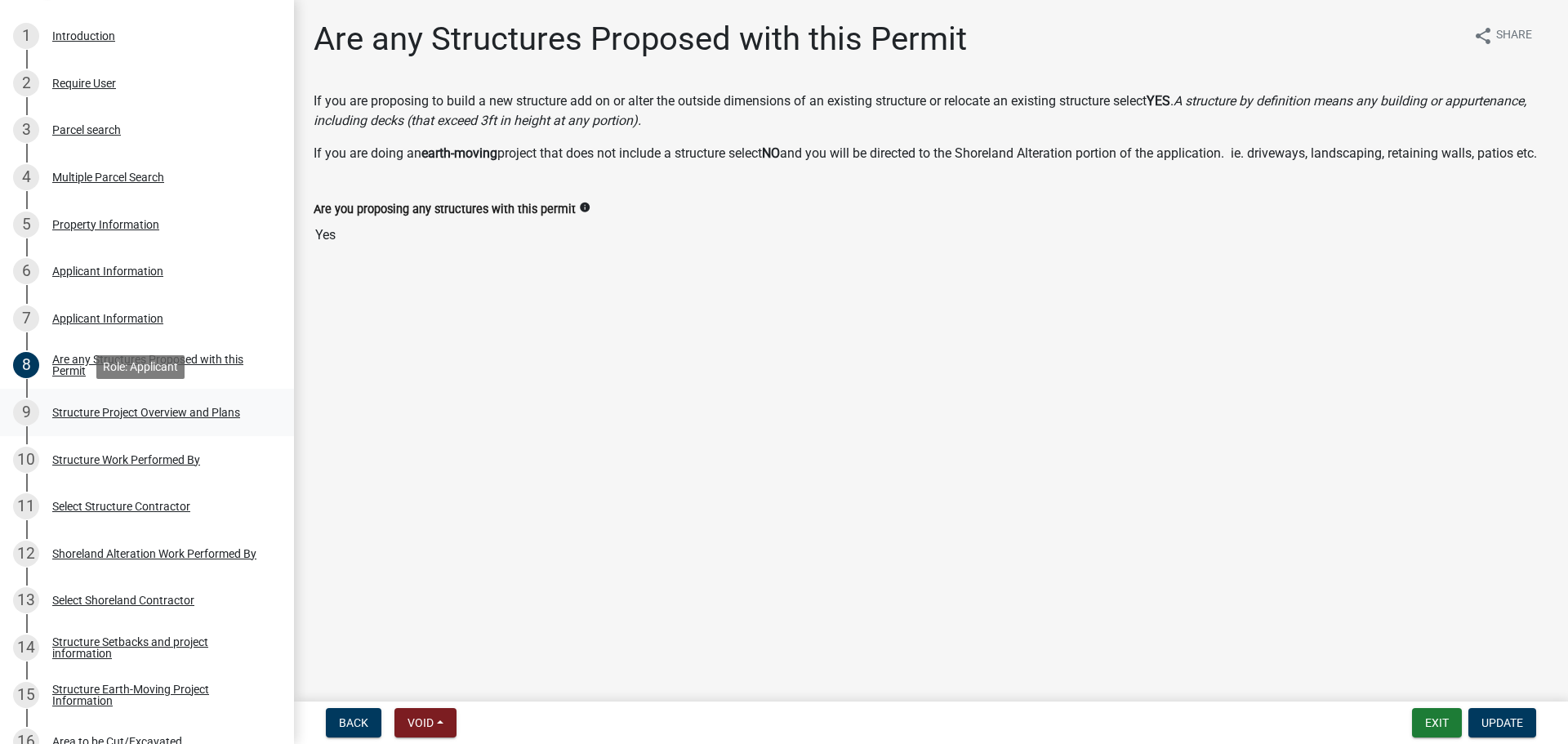
click at [172, 419] on div "9 Structure Project Overview and Plans" at bounding box center [140, 412] width 255 height 26
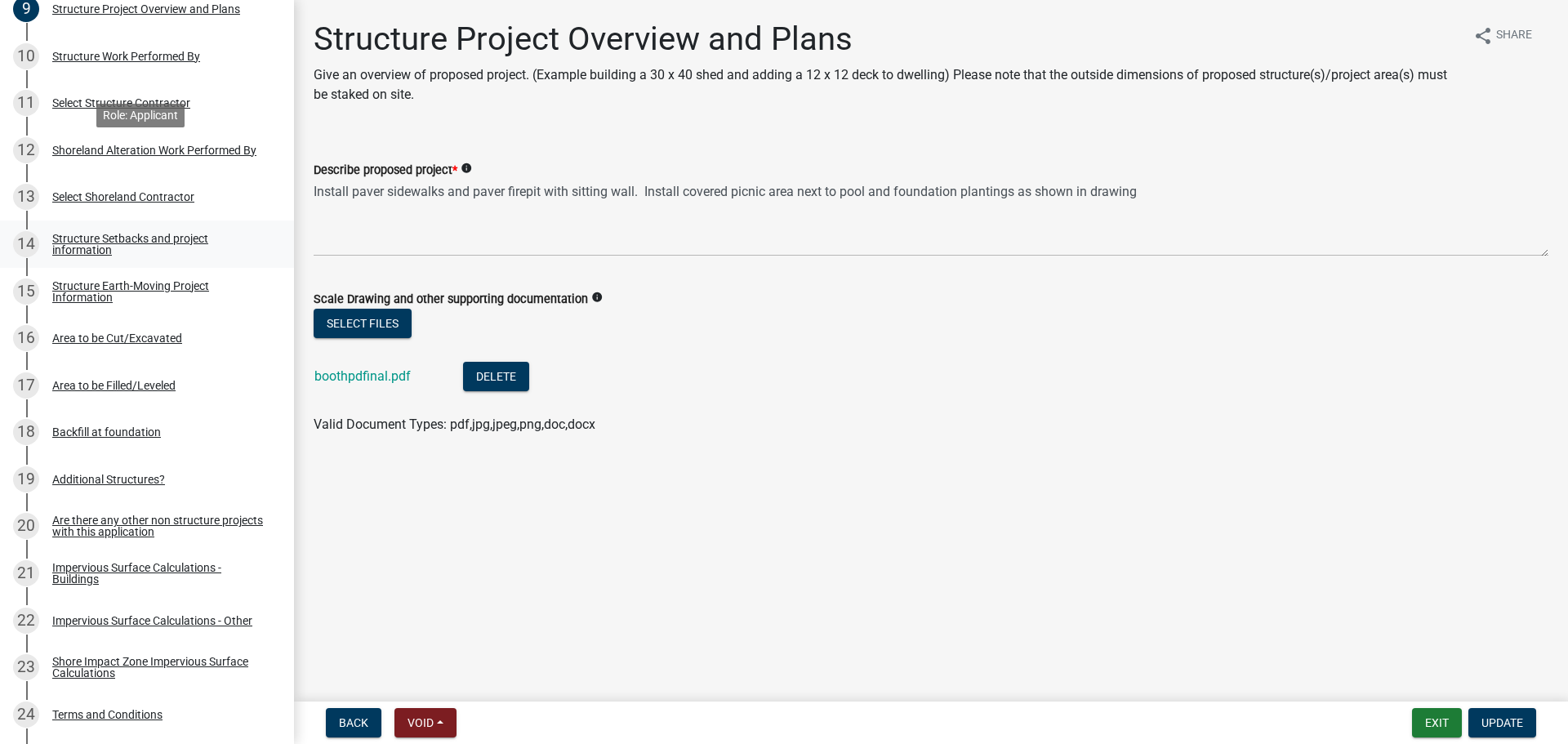
scroll to position [735, 0]
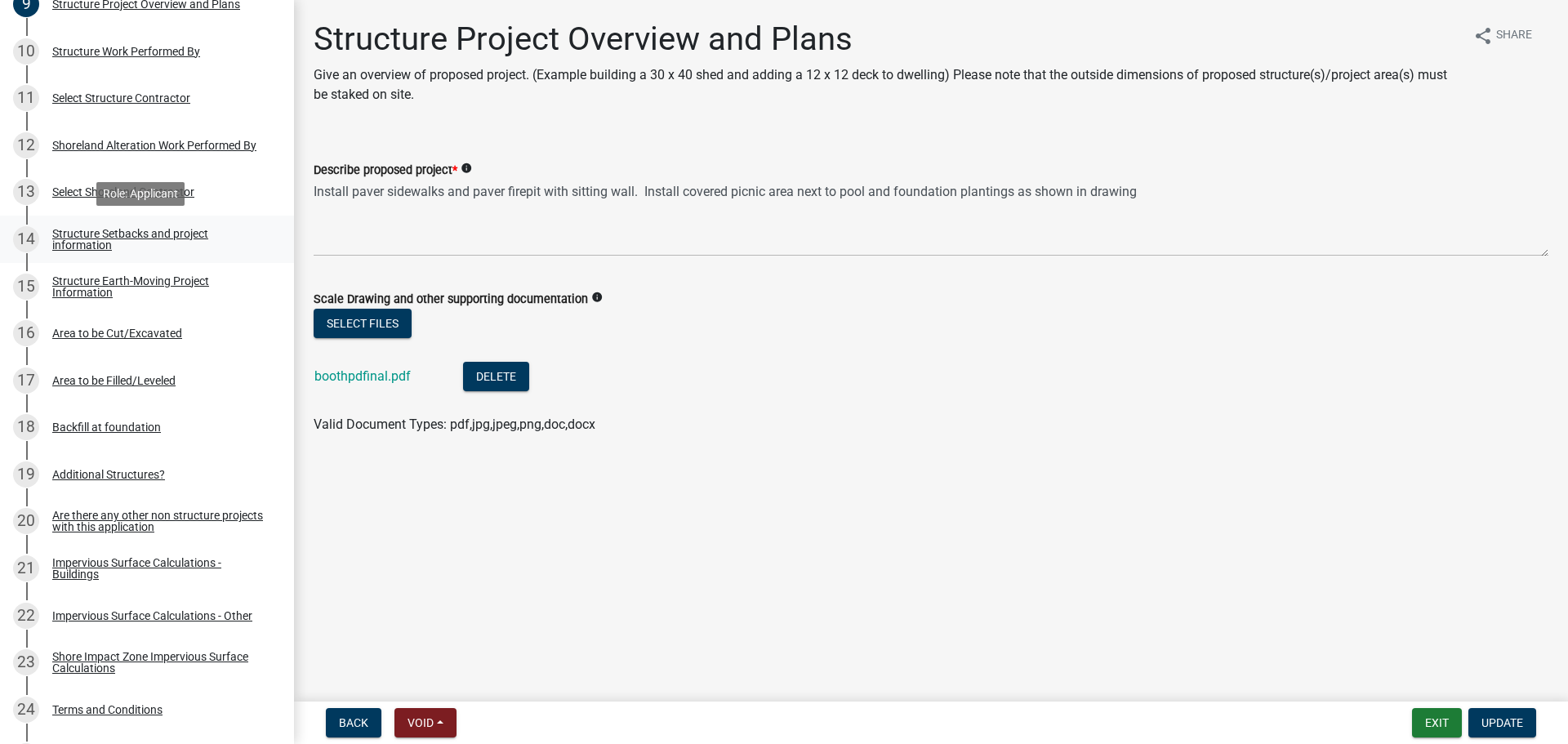
click at [121, 236] on div "Structure Setbacks and project information" at bounding box center [160, 239] width 216 height 23
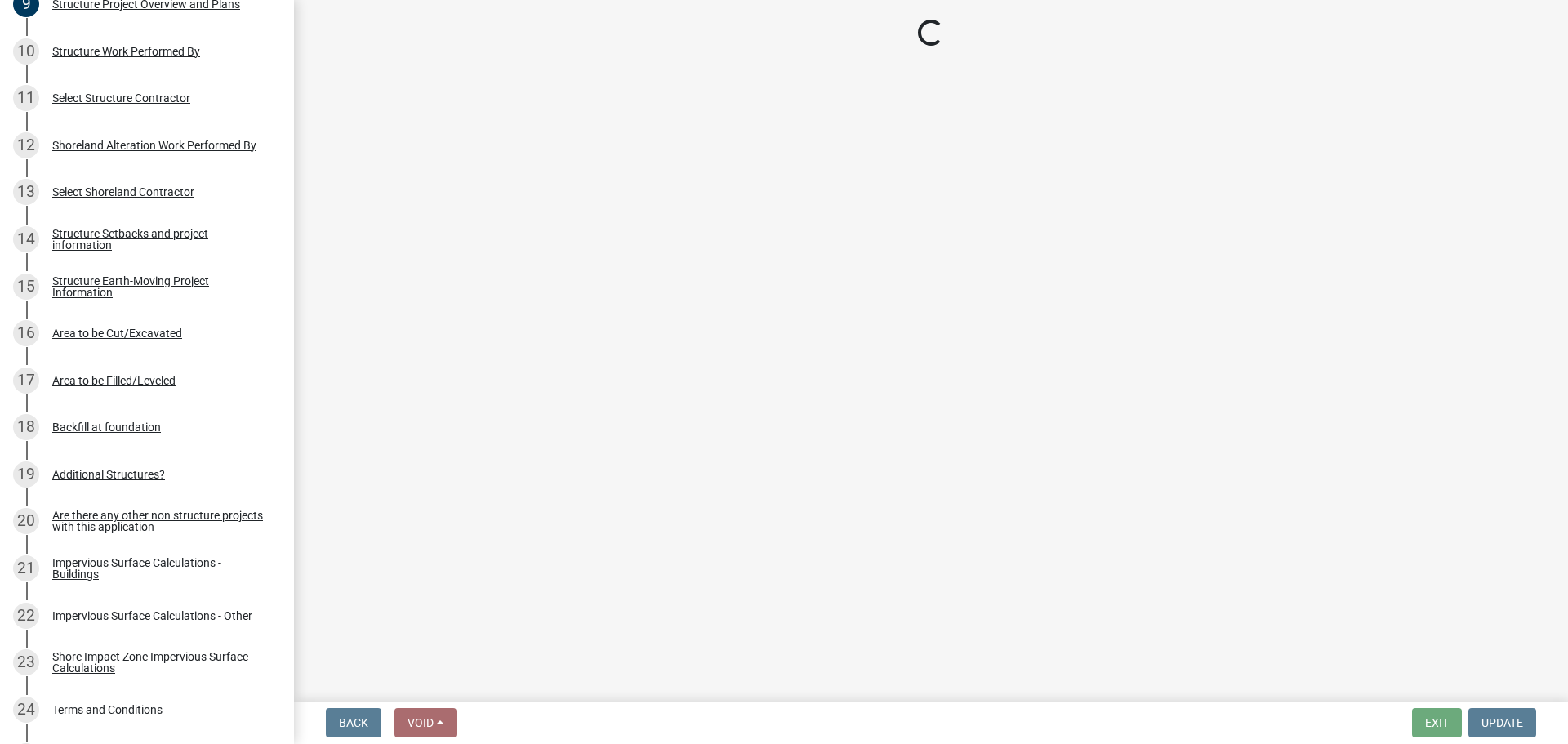
select select "3be05d58-6e58-41fd-9c5d-a8d7d03456d1"
select select "c185e313-3403-4239-bd61-bb563c58a77a"
select select "e560a688-e561-477d-b756-2b3ad714d8bd"
select select "2cd2bf72-2514-4a7a-a107-d5f67a03c691"
select select "e80e3e2c-e9d0-4b64-95b5-c0b12854bba2"
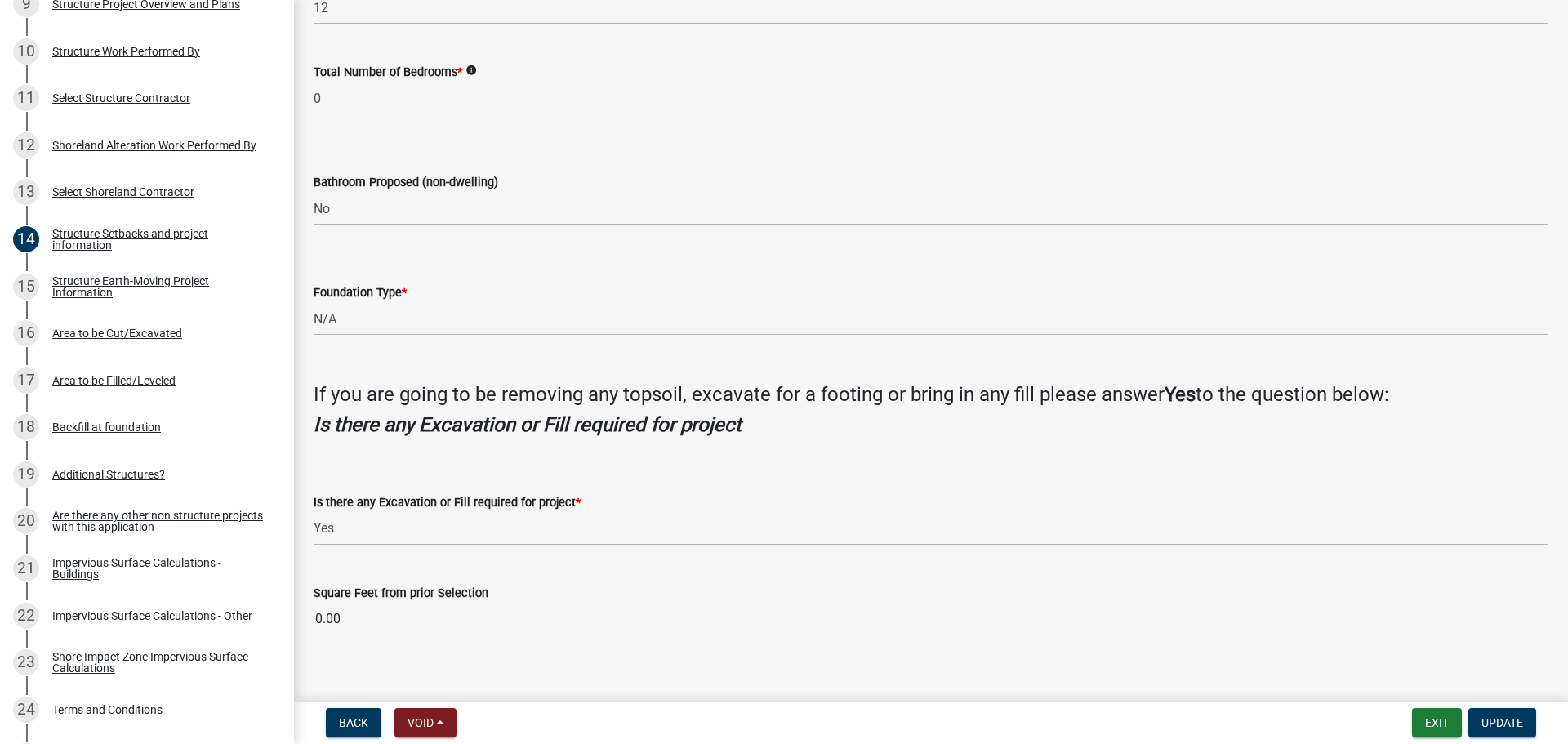
scroll to position [1478, 0]
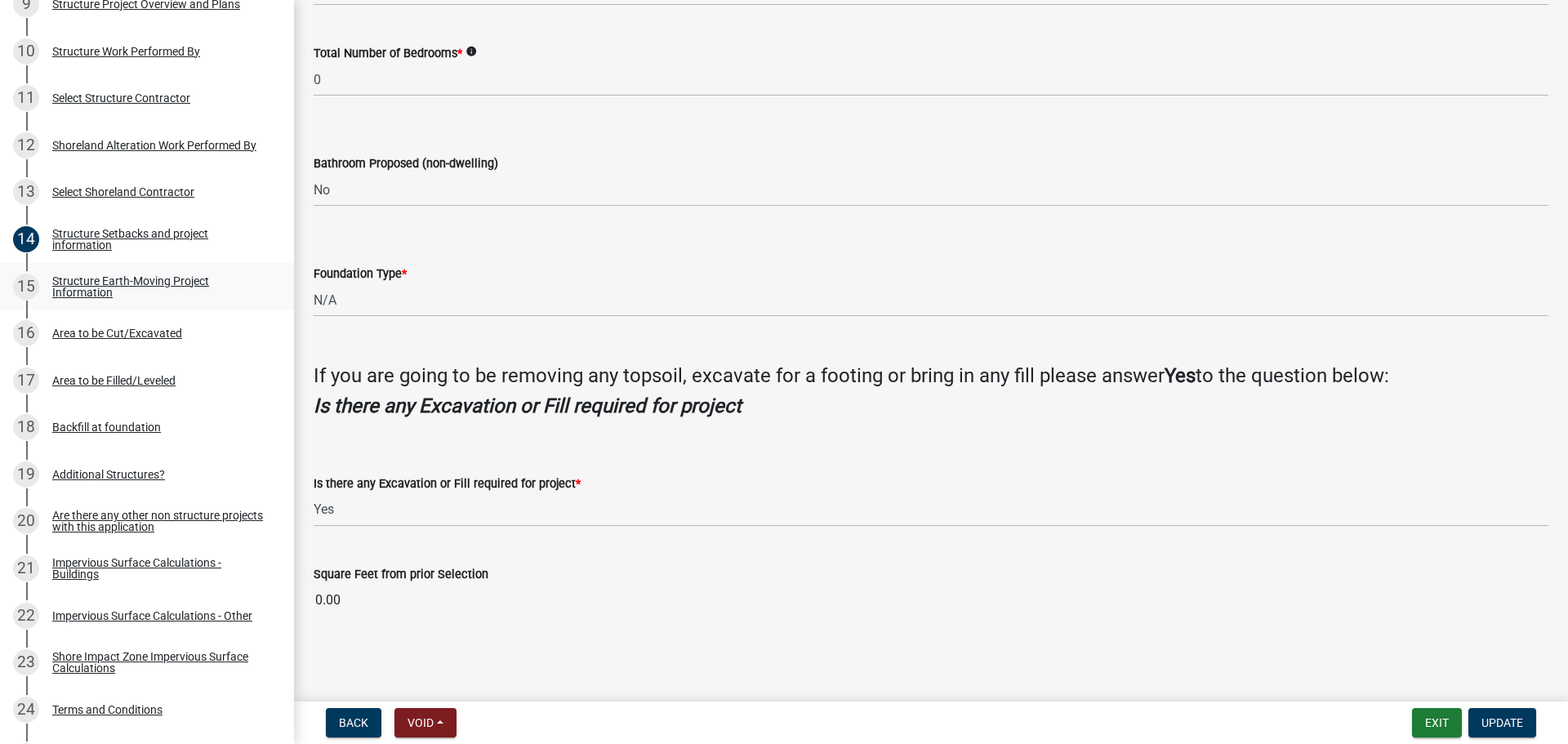
click at [183, 291] on div "Structure Earth-Moving Project Information" at bounding box center [160, 286] width 216 height 23
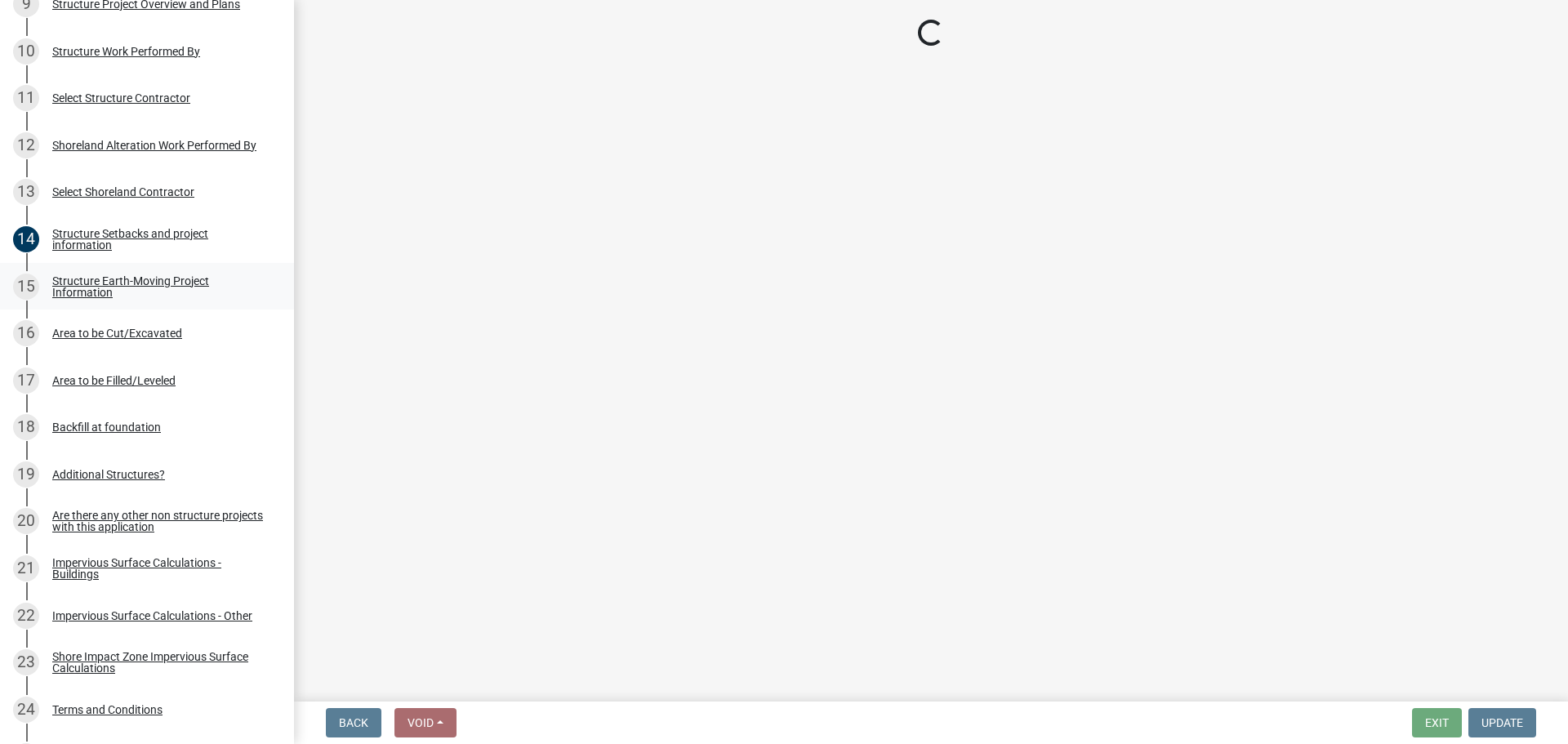
scroll to position [0, 0]
select select "5f14604b-ec8b-44ee-9b27-68cd2d8600c3"
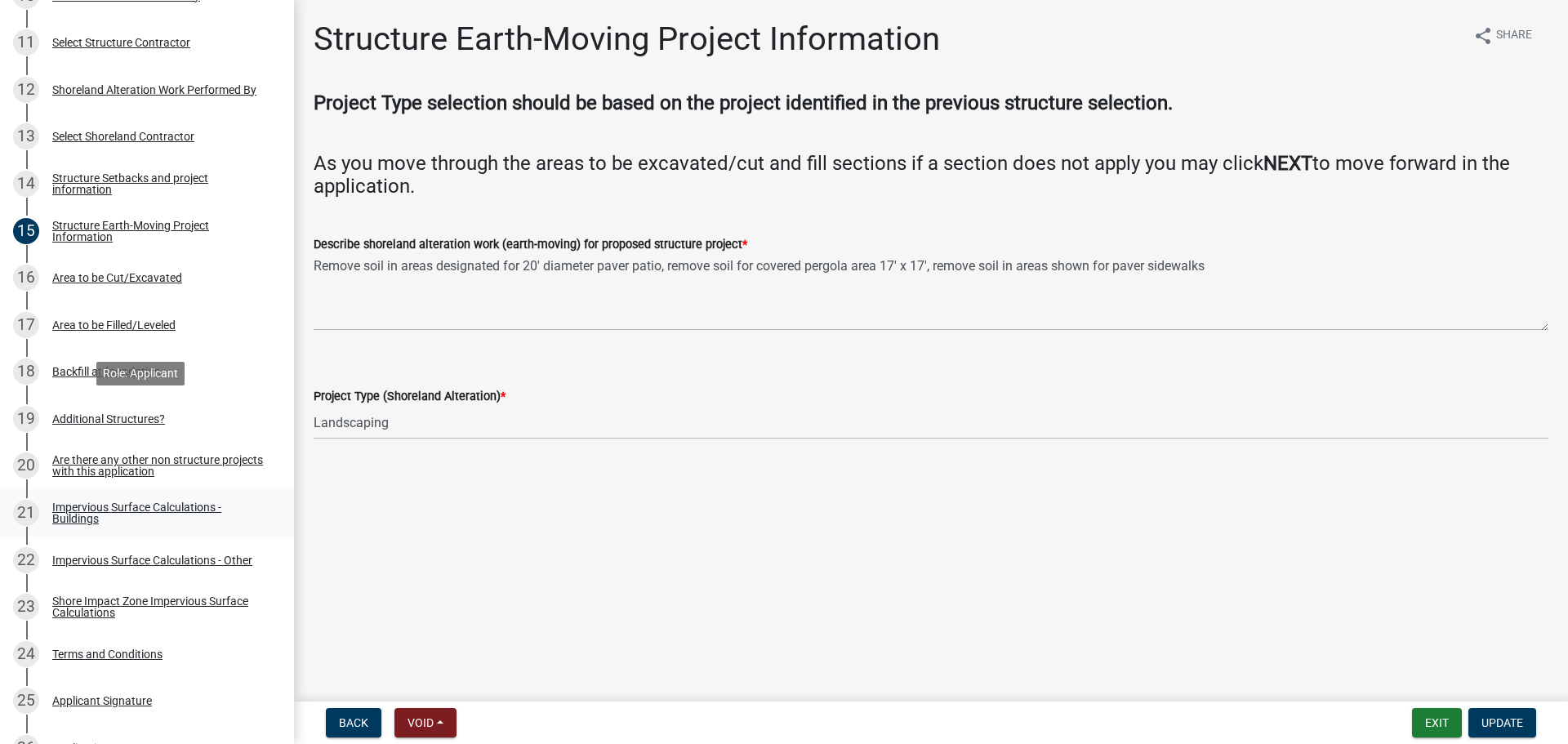
scroll to position [980, 0]
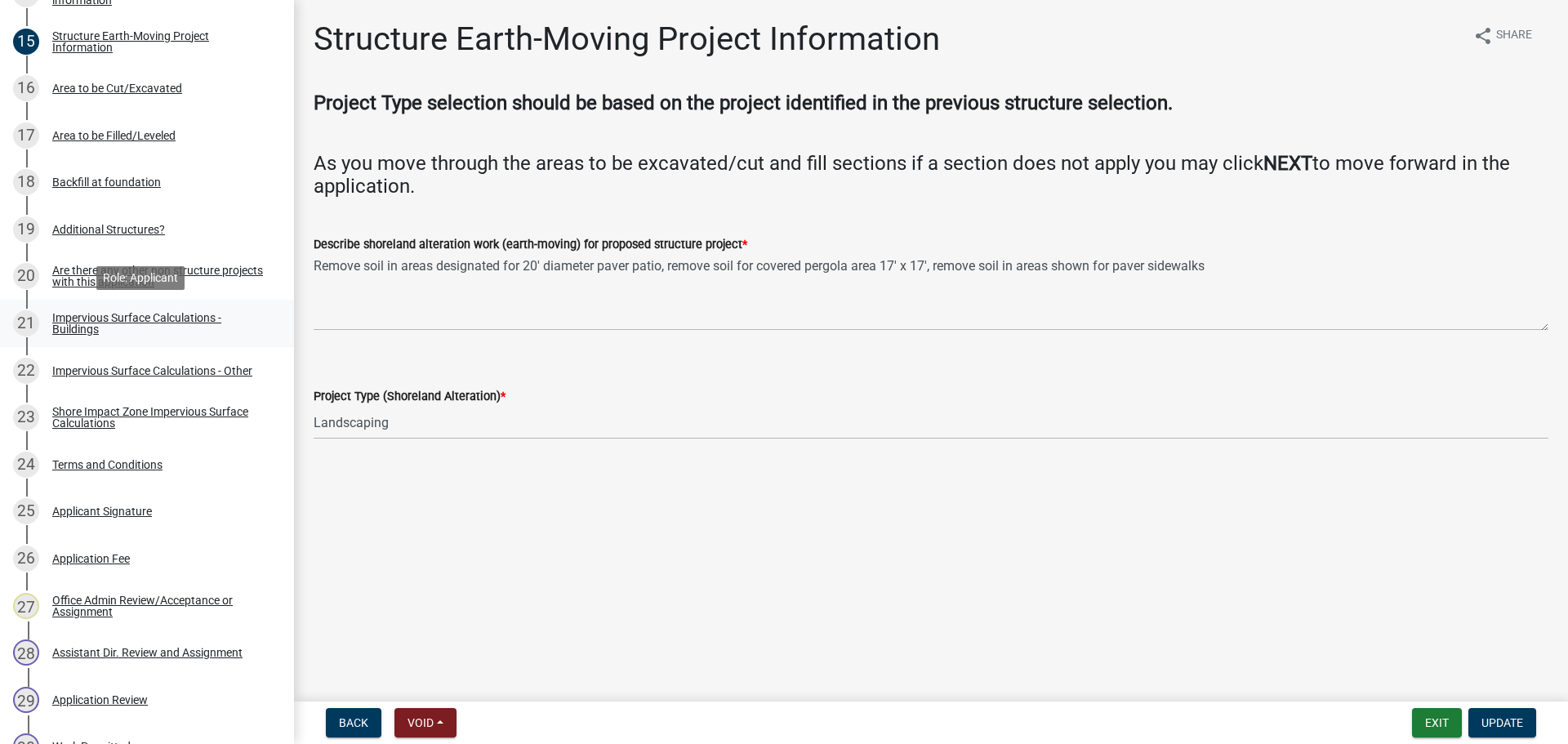
click at [172, 335] on div "Impervious Surface Calculations - Buildings" at bounding box center [160, 323] width 216 height 23
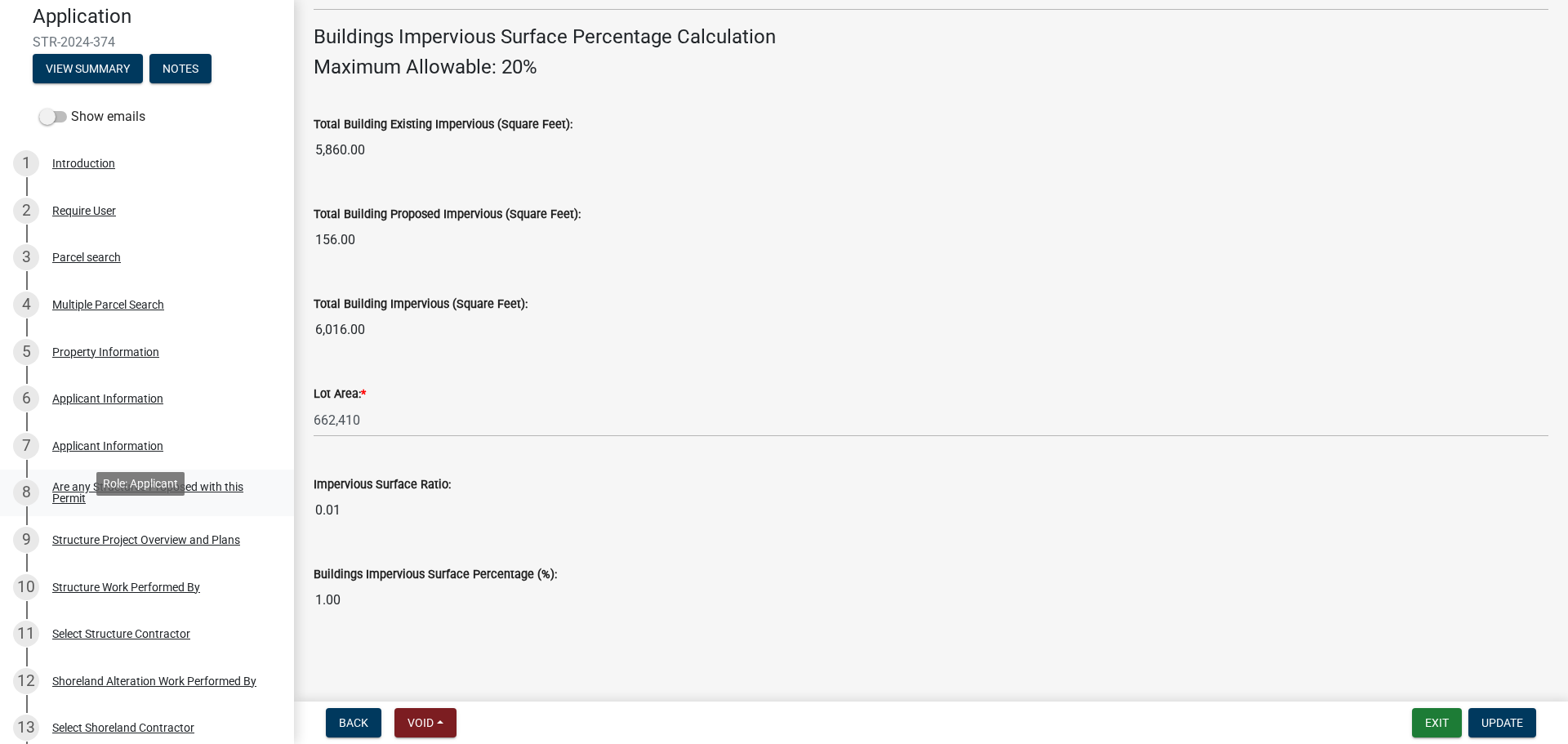
scroll to position [163, 0]
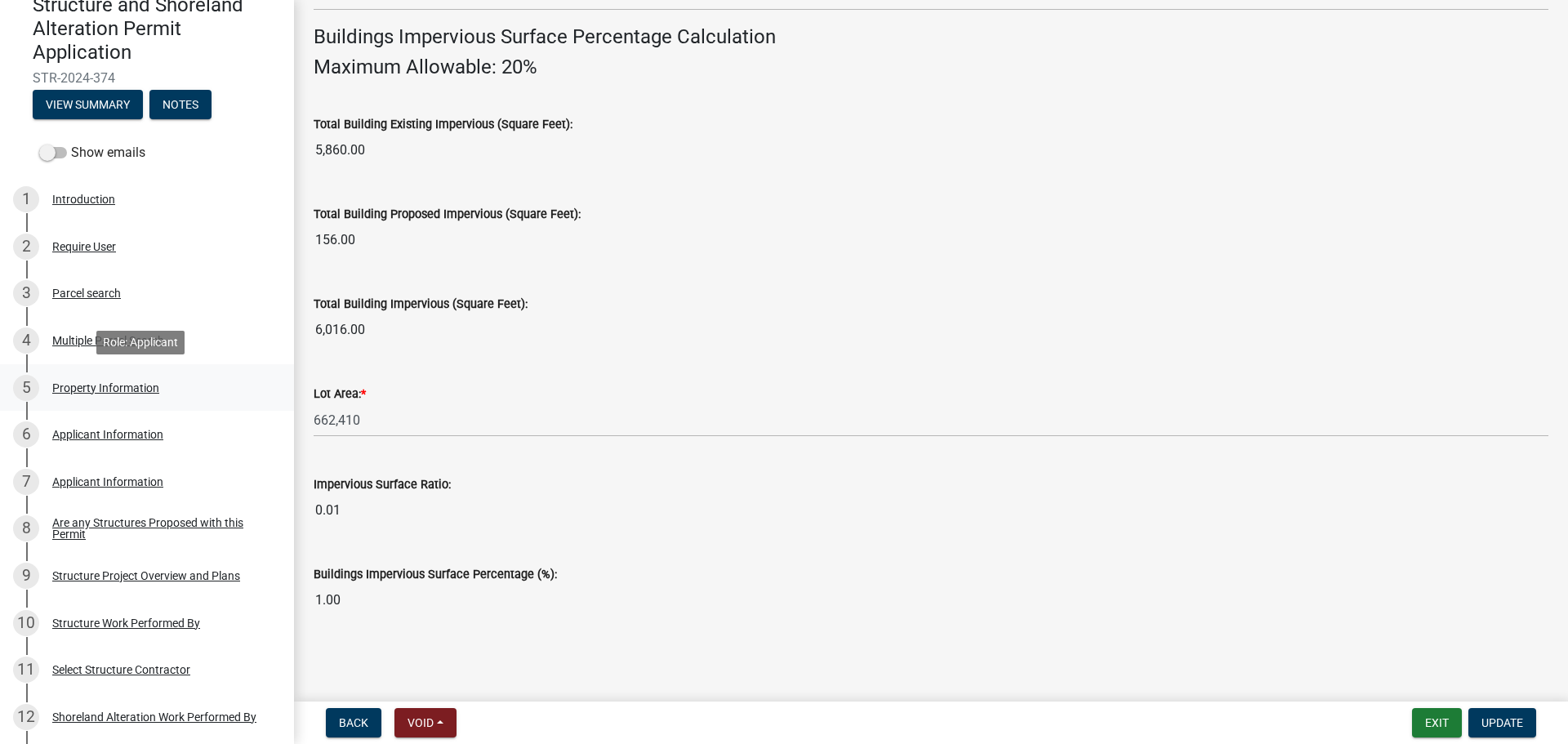
click at [127, 401] on link "5 Property Information" at bounding box center [147, 387] width 294 height 47
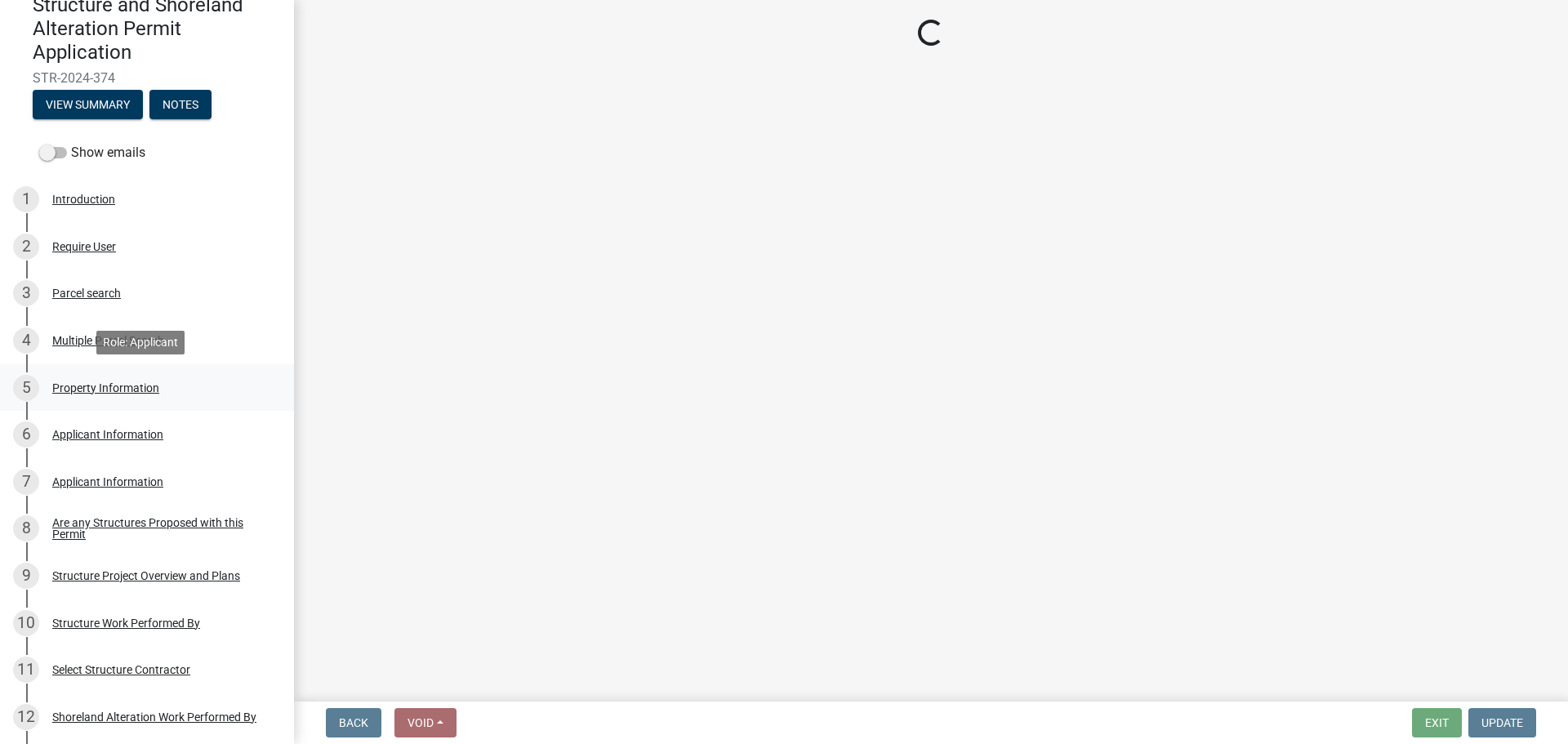
scroll to position [0, 0]
select select "47202fd6-4ff0-4406-a616-106e76a01e0c"
select select "536c2d30-81d9-41b4-a753-c6560d717c74"
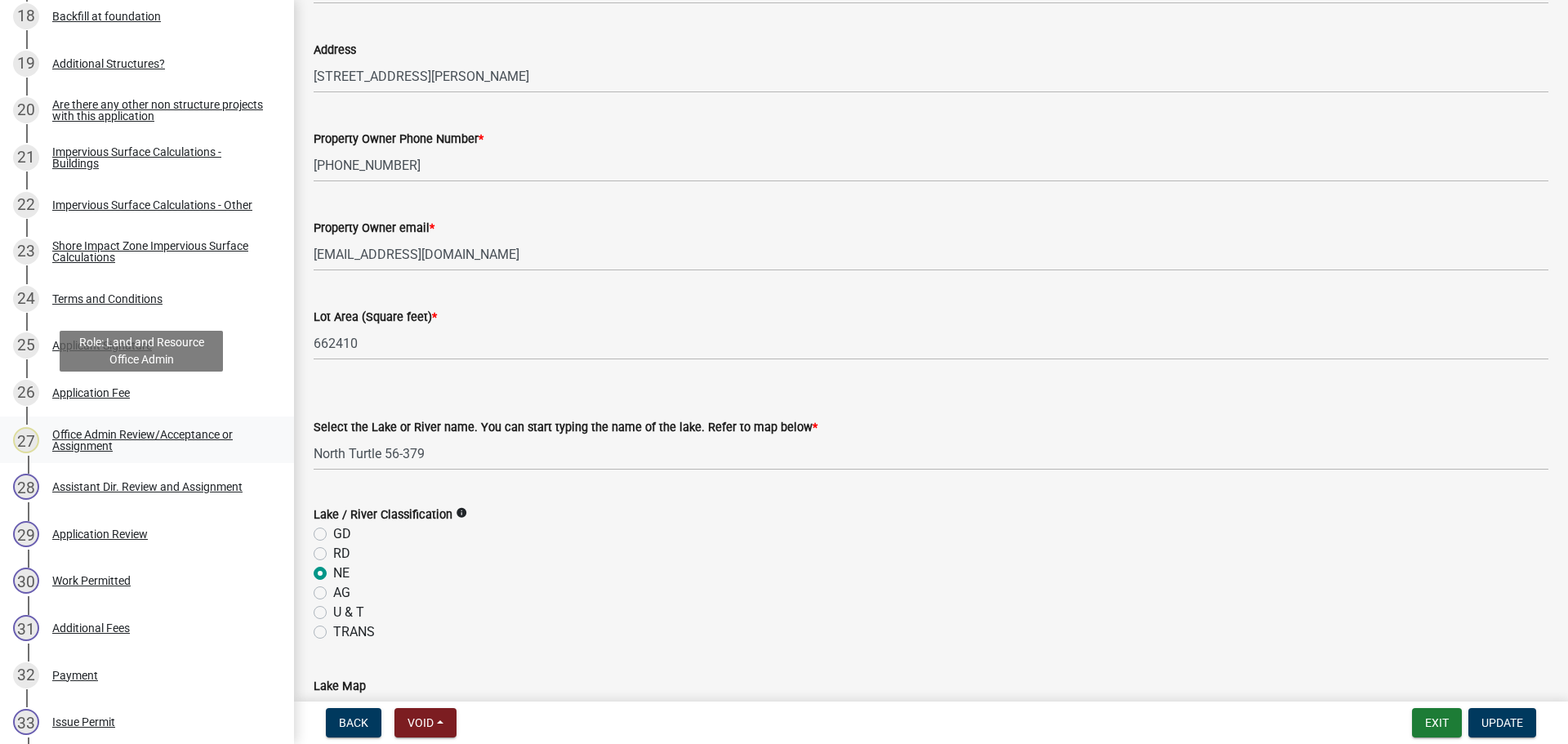
scroll to position [1129, 0]
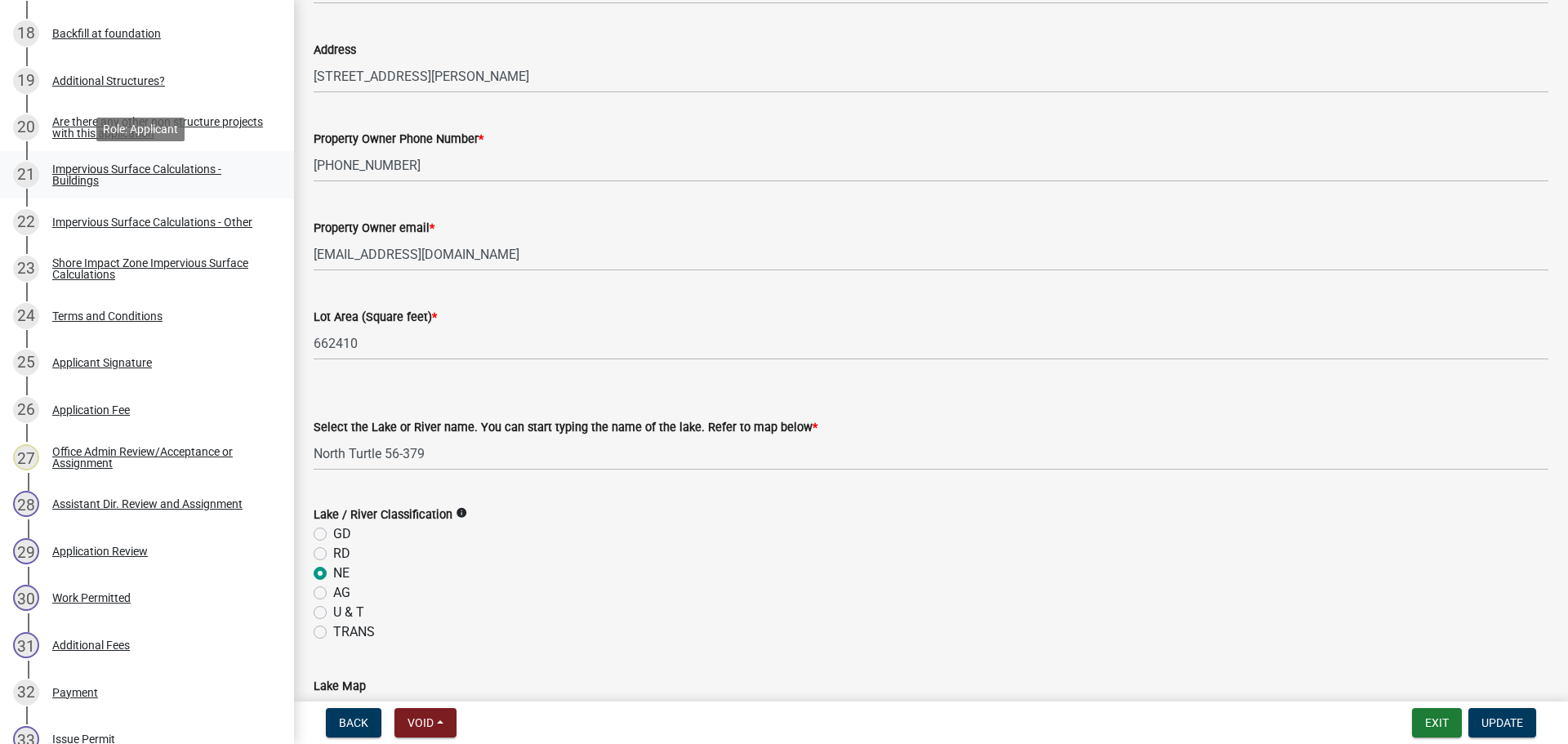
click at [173, 176] on div "Impervious Surface Calculations - Buildings" at bounding box center [160, 174] width 216 height 23
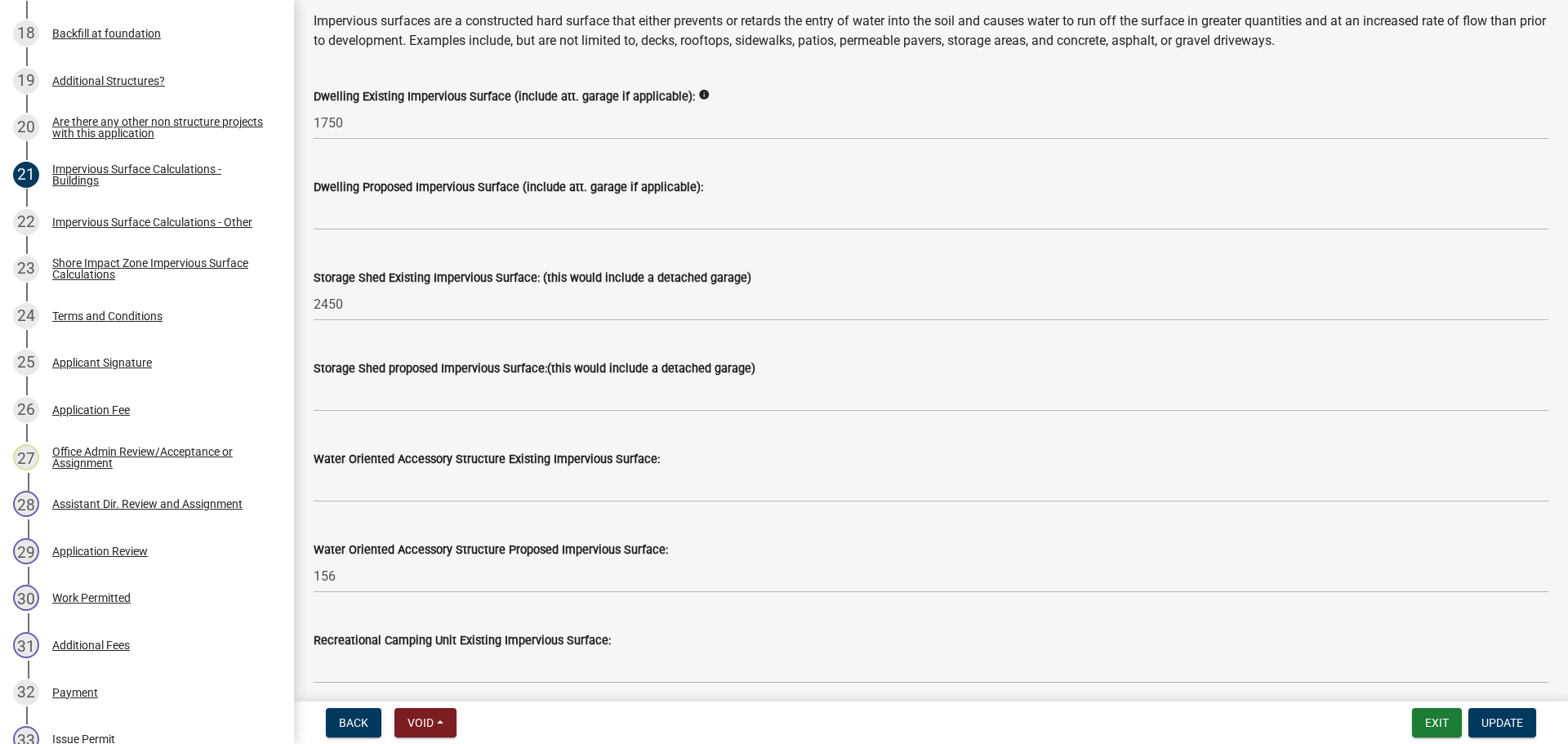
scroll to position [163, 0]
click at [172, 225] on div "Impervious Surface Calculations - Other" at bounding box center [152, 221] width 200 height 11
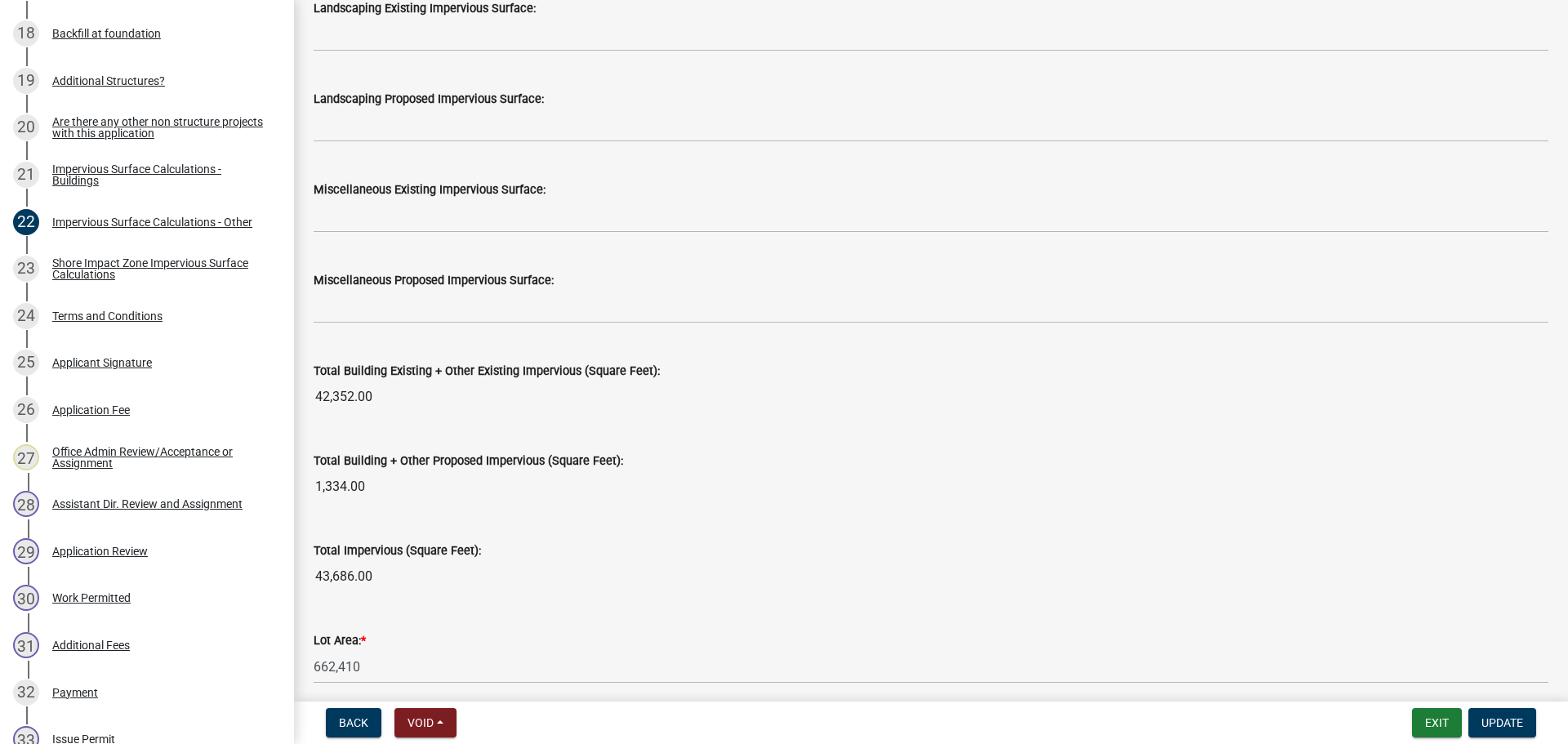
scroll to position [1552, 0]
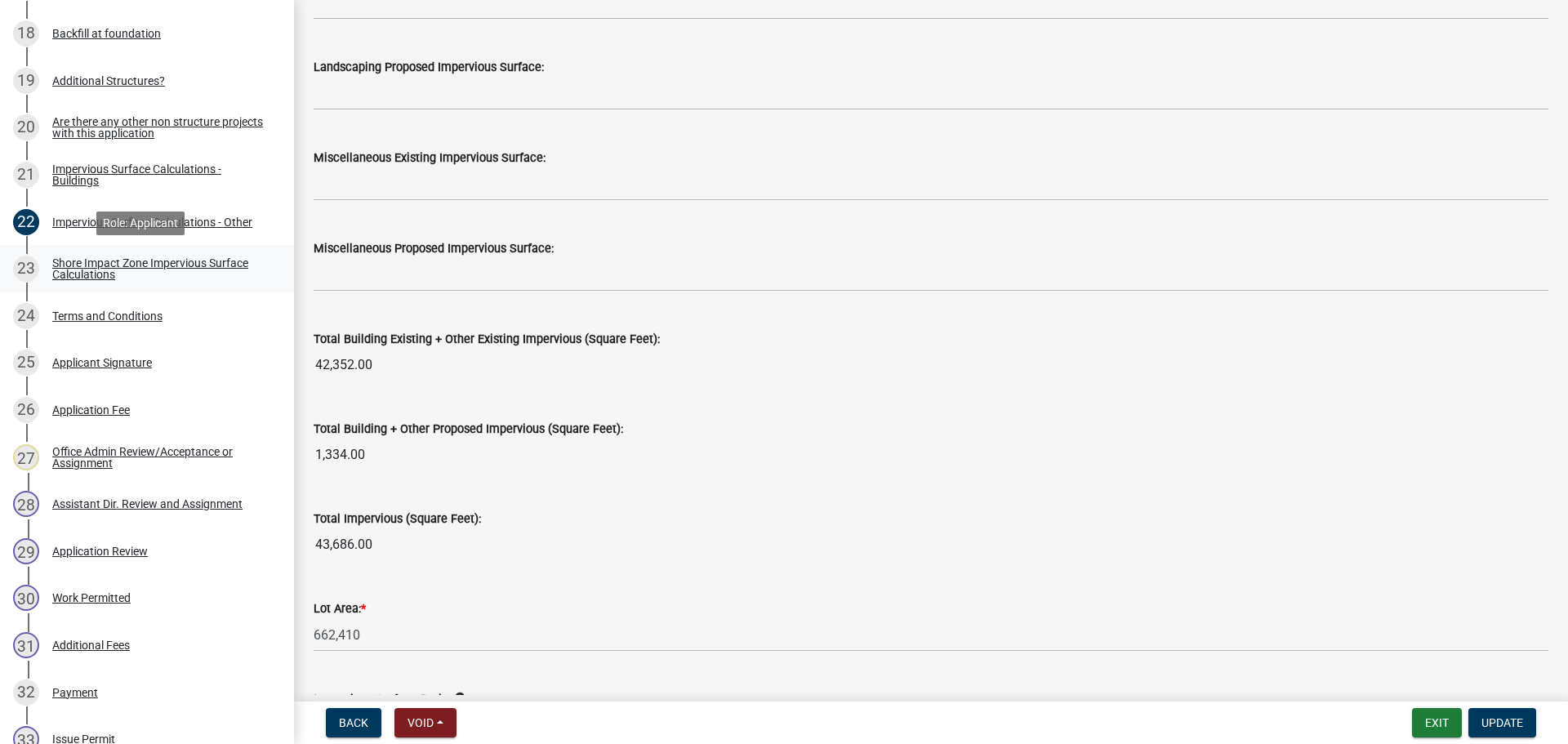
click at [155, 257] on div "Shore Impact Zone Impervious Surface Calculations" at bounding box center [160, 268] width 216 height 23
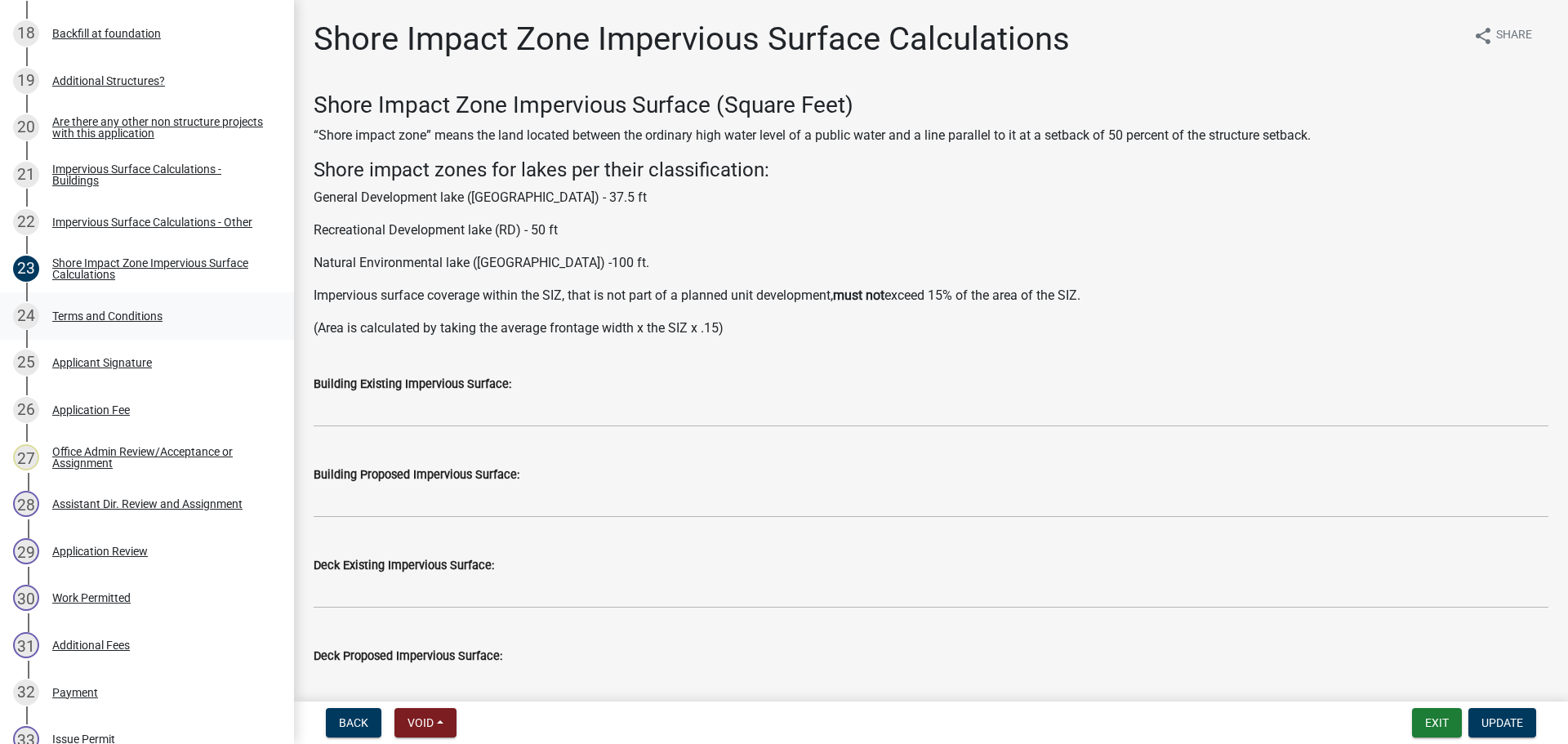
click at [170, 326] on div "24 Terms and Conditions" at bounding box center [140, 316] width 255 height 26
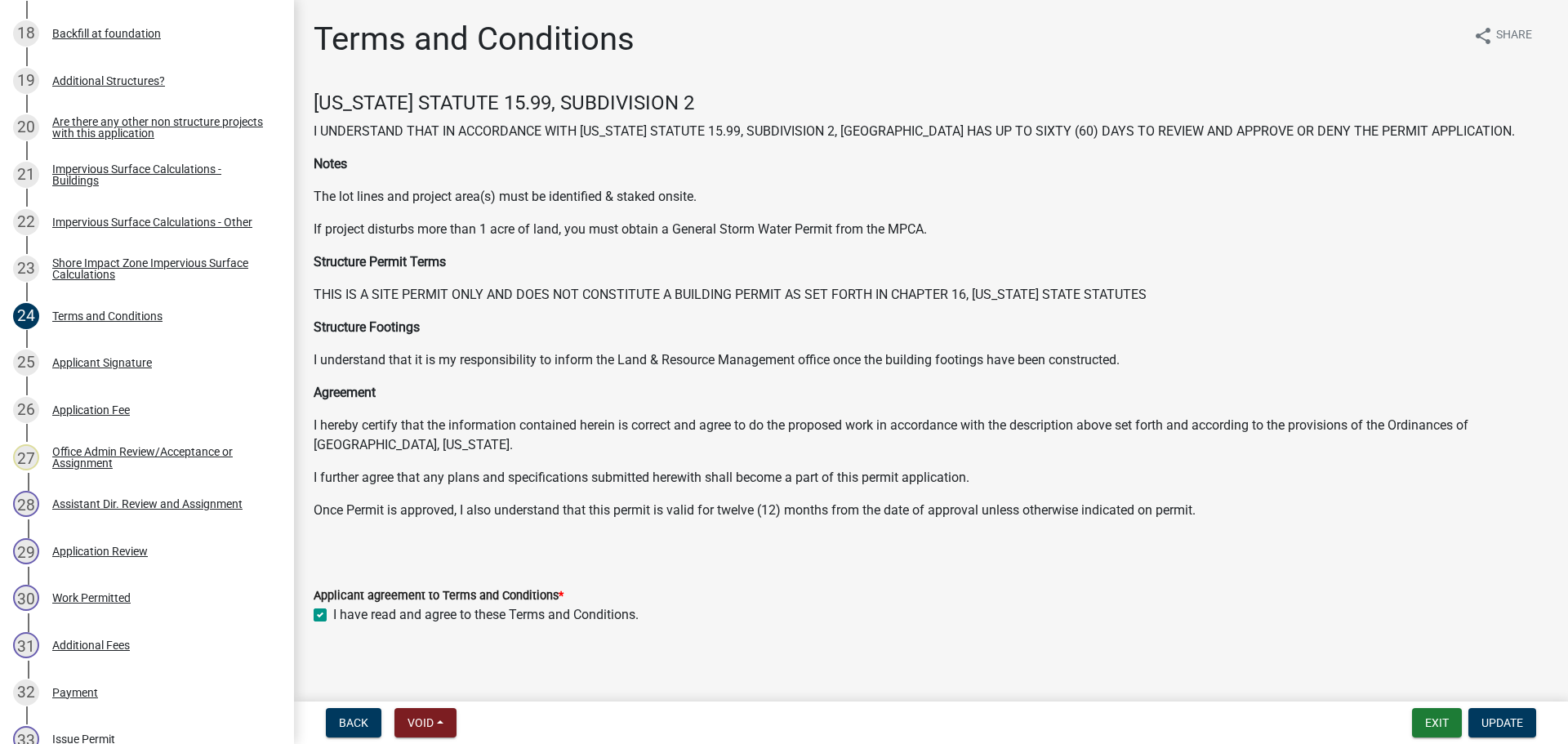
scroll to position [8, 0]
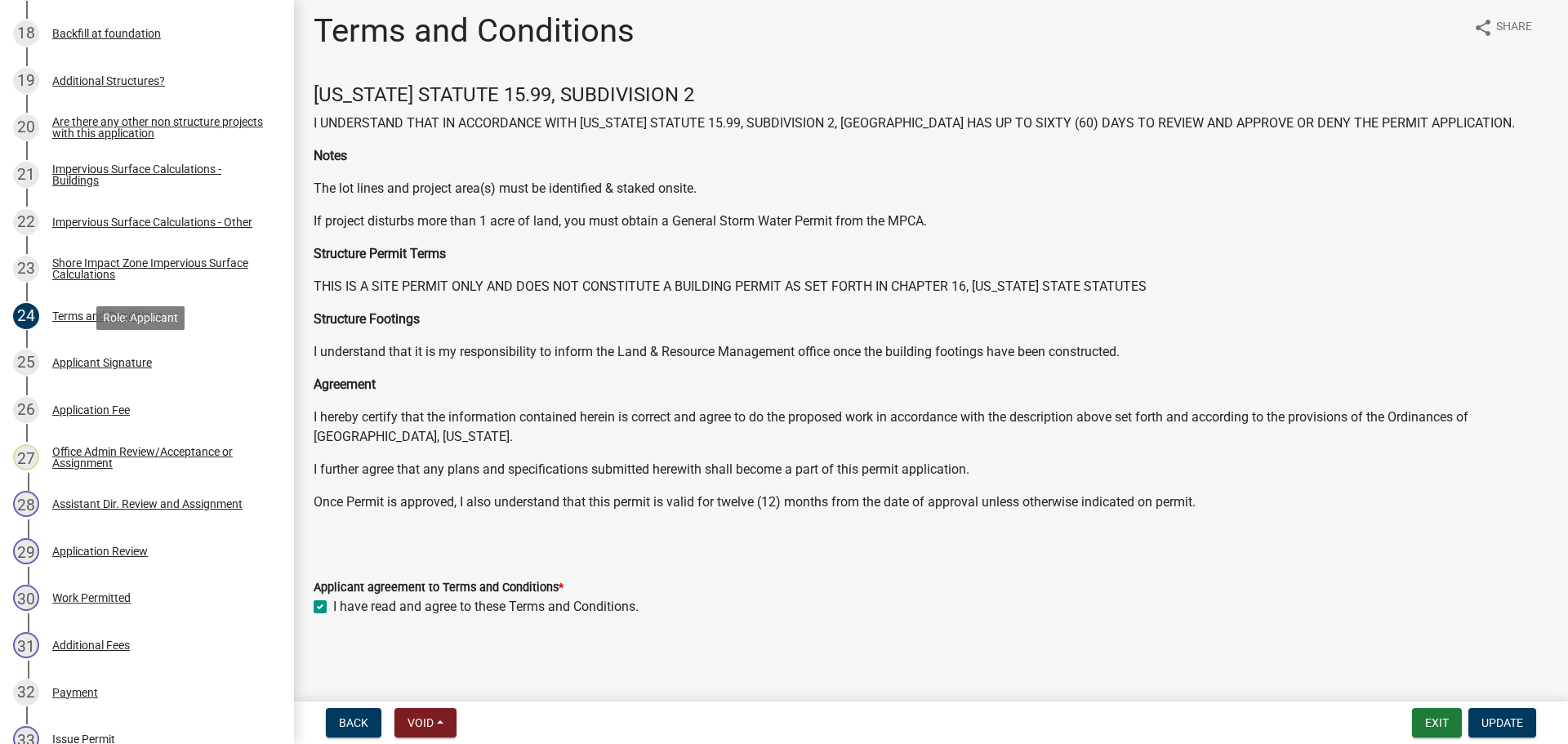
click at [166, 355] on div "25 Applicant Signature" at bounding box center [140, 363] width 255 height 26
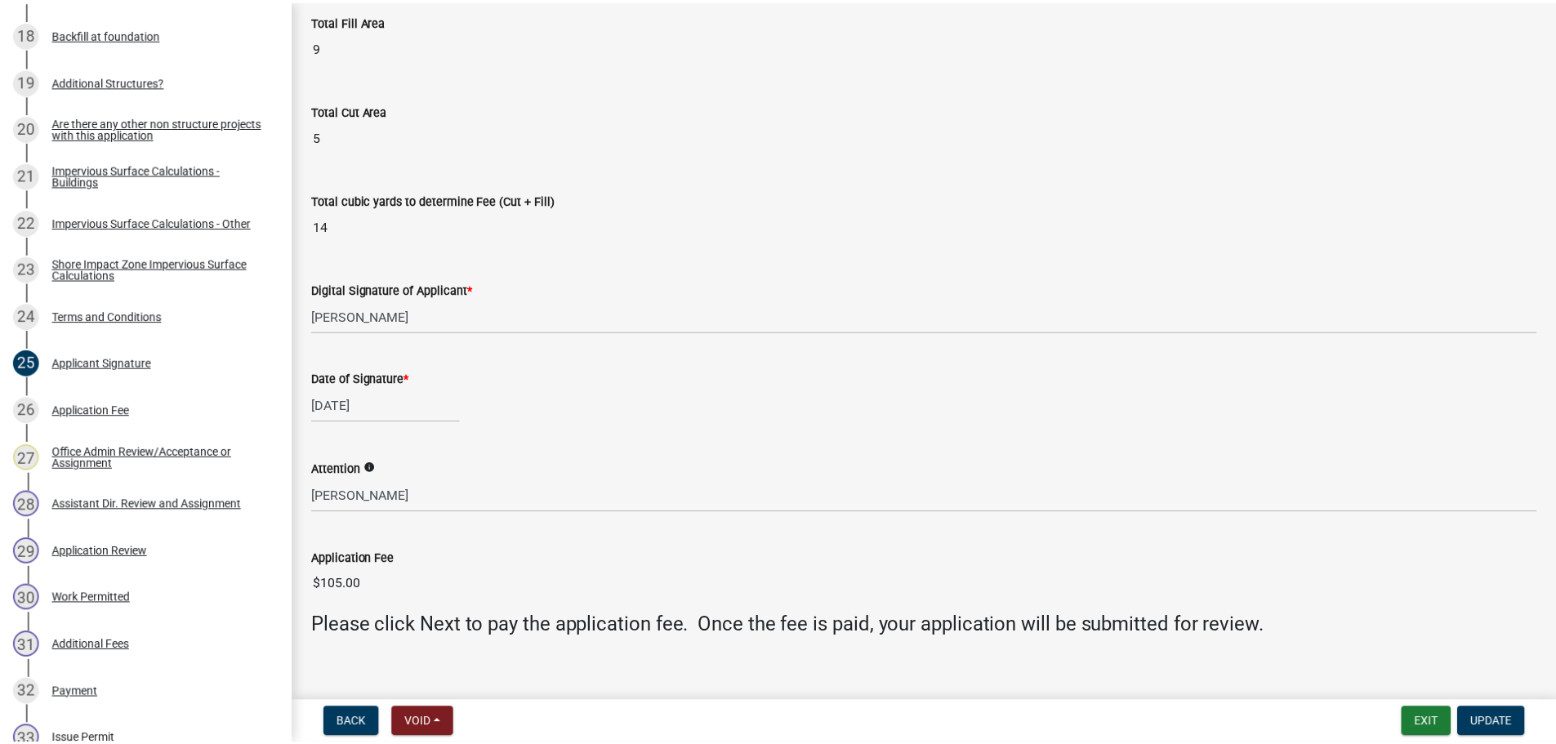
scroll to position [240, 0]
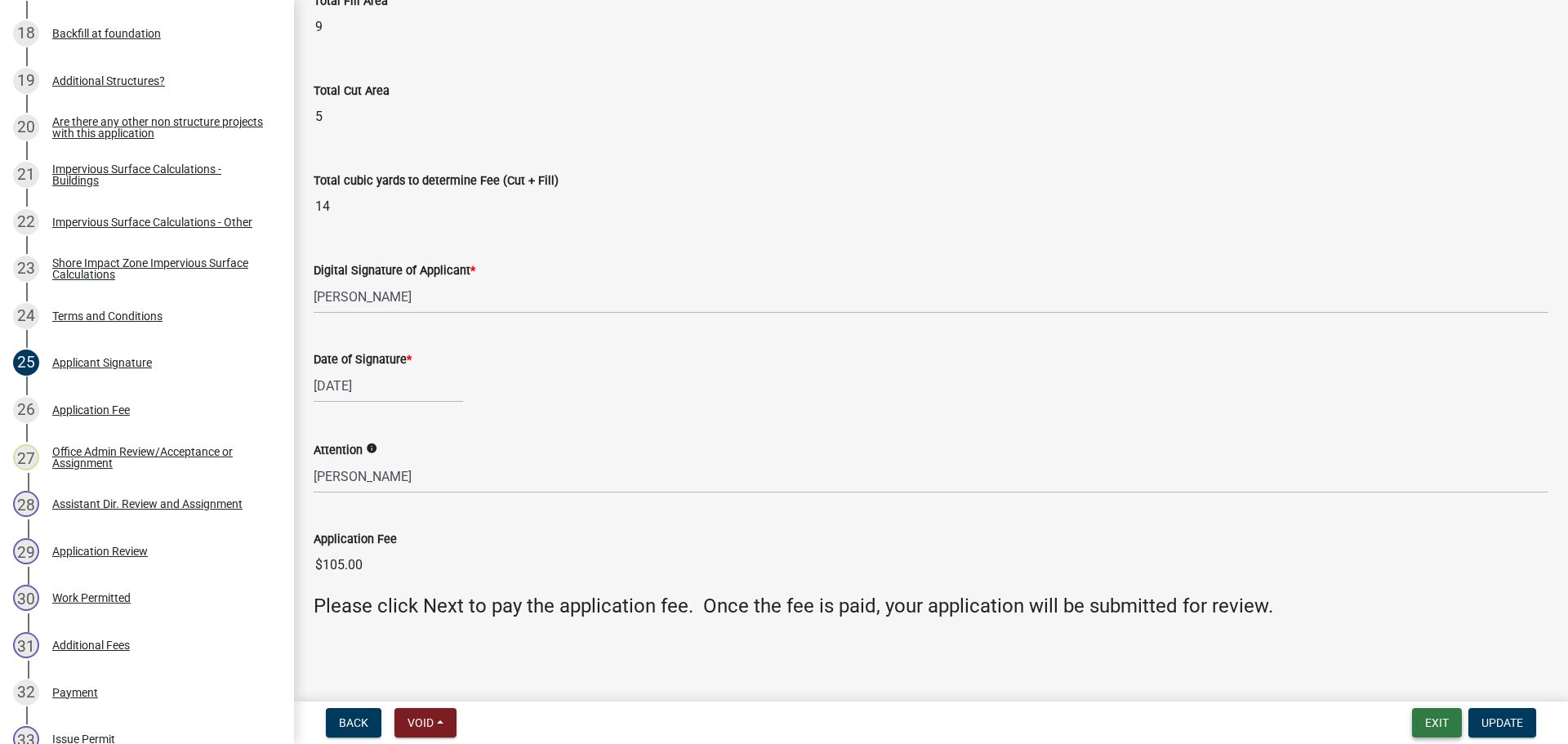
click at [1437, 728] on button "Exit" at bounding box center [1437, 722] width 50 height 29
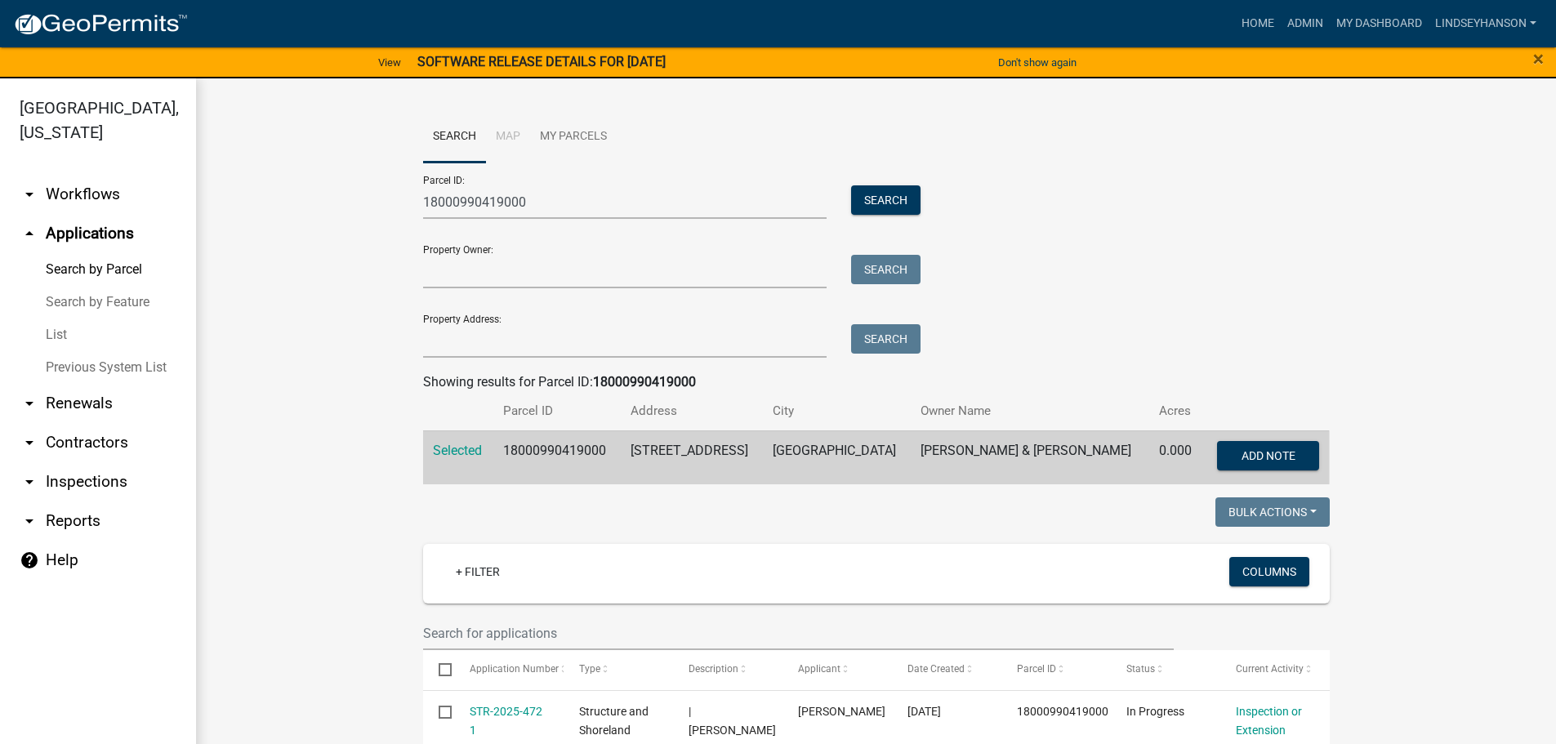
scroll to position [224, 0]
